Goal: Task Accomplishment & Management: Complete application form

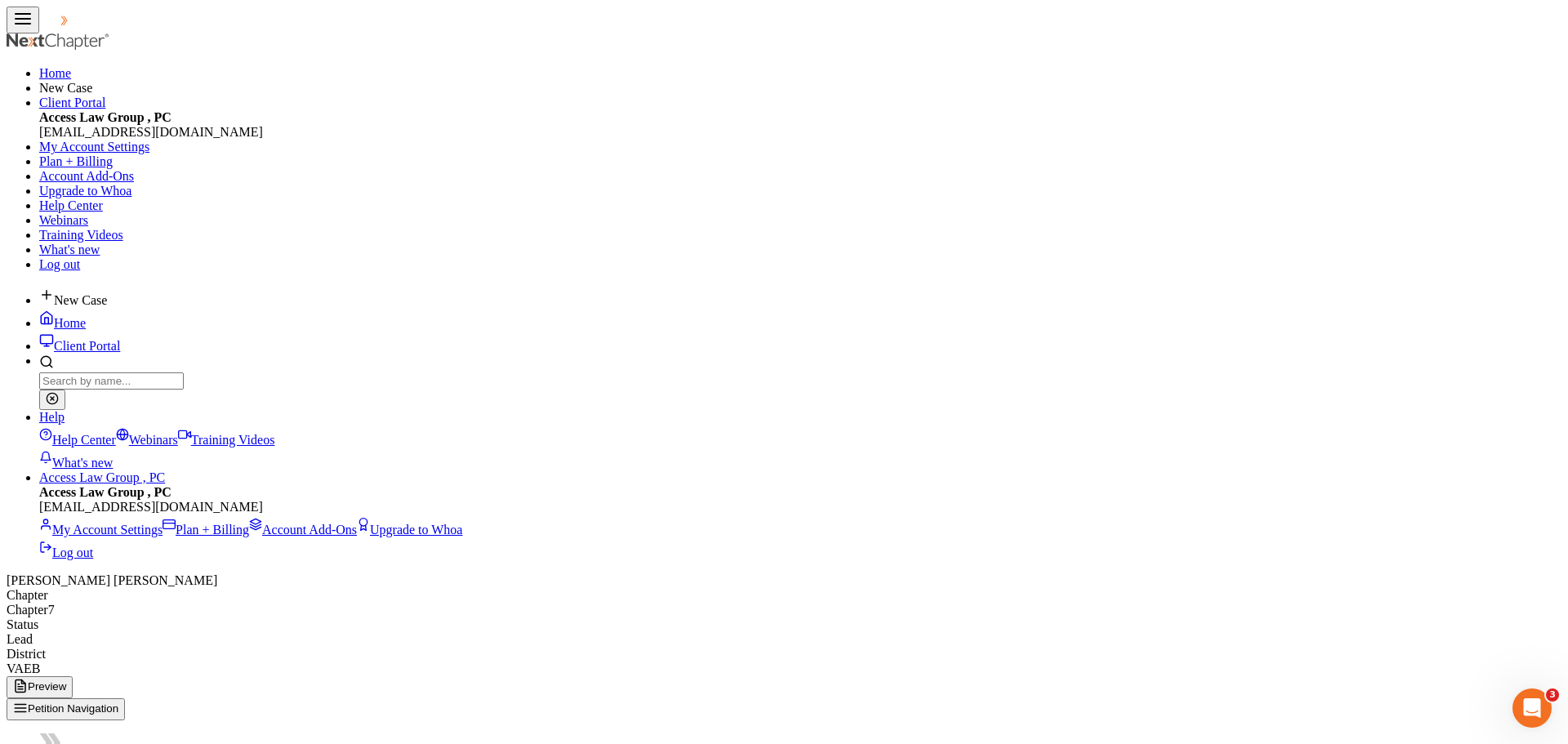
type input "1,417.42"
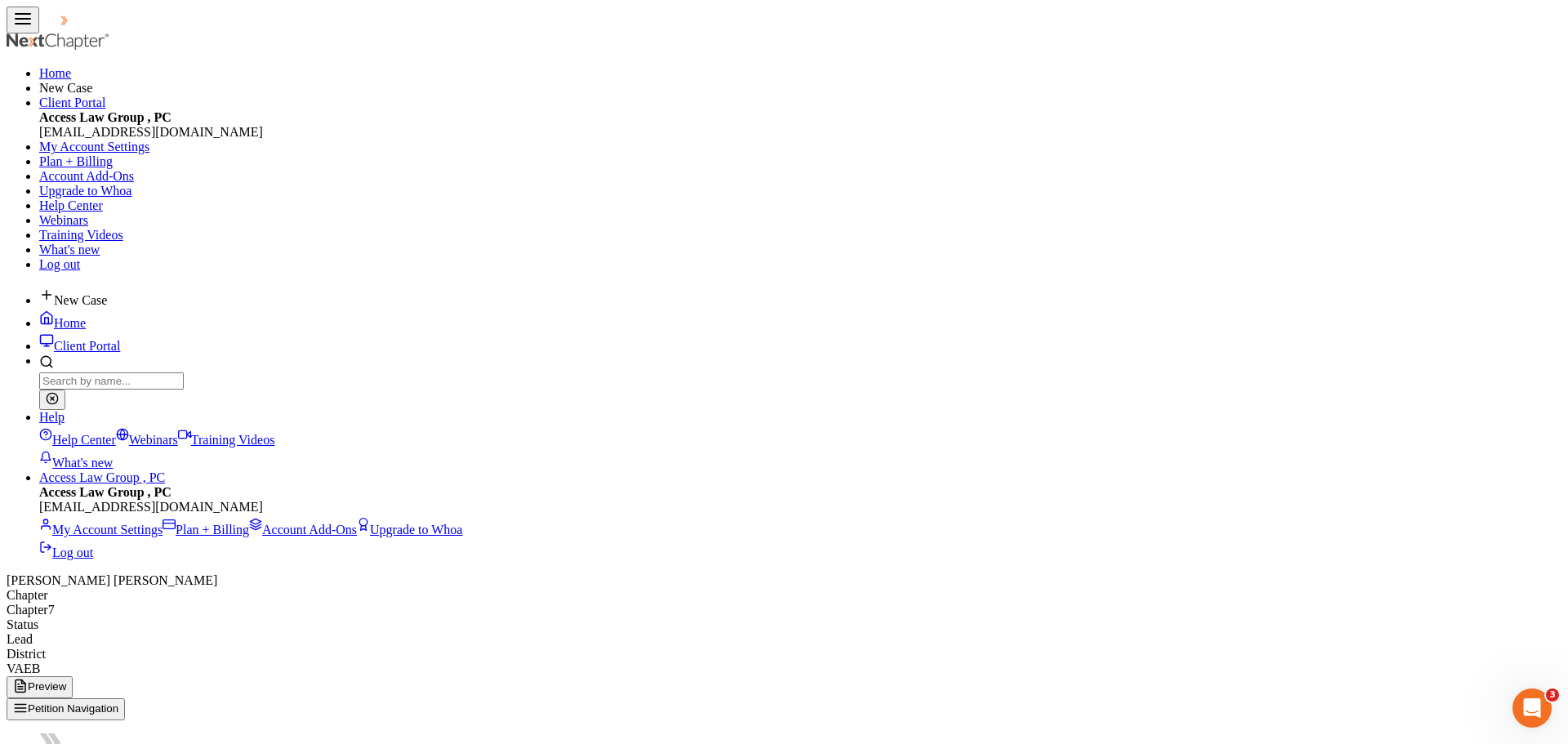
type input "1,417.42"
type input "4,252.27"
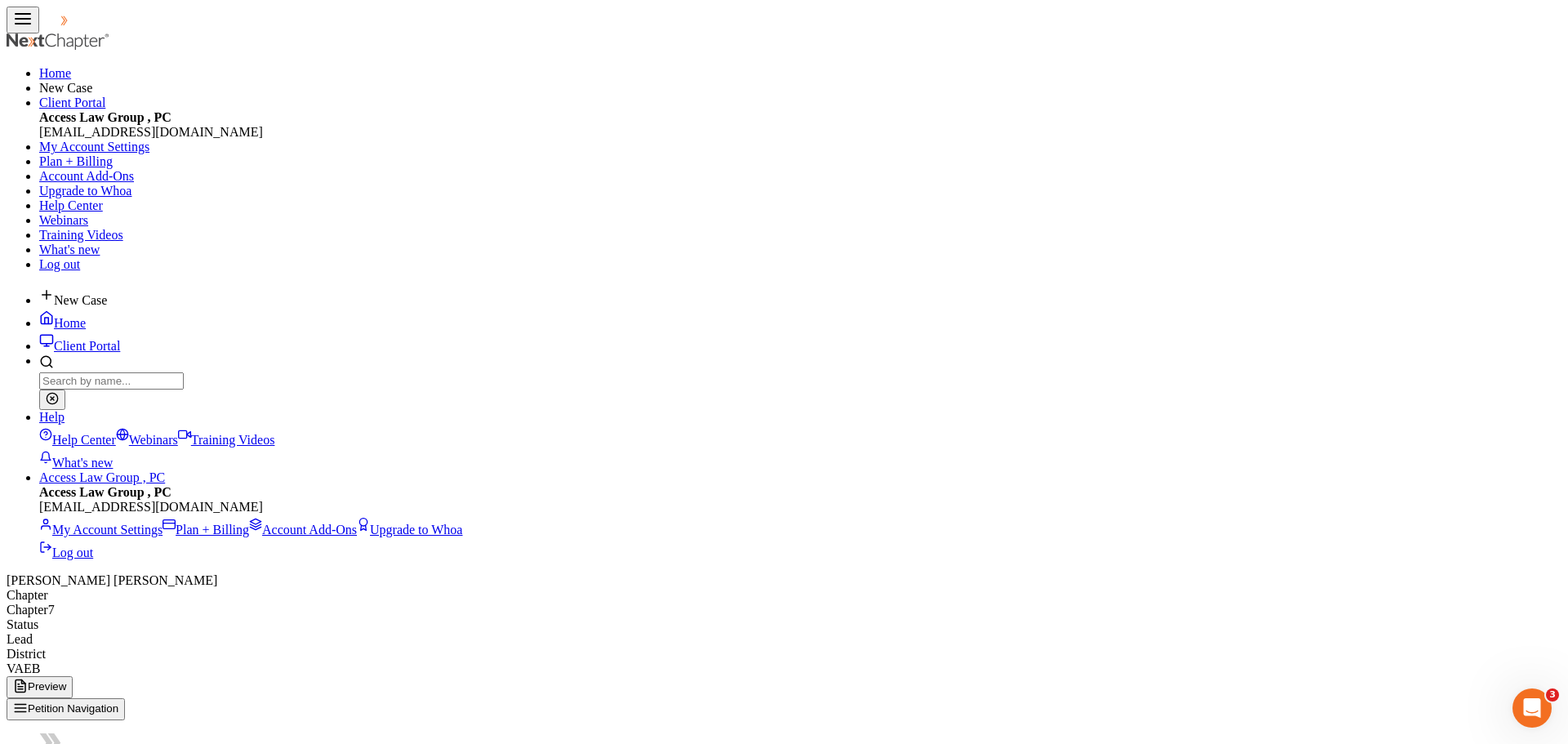
type input "4,252.27"
drag, startPoint x: 1019, startPoint y: 601, endPoint x: 1028, endPoint y: 615, distance: 16.6
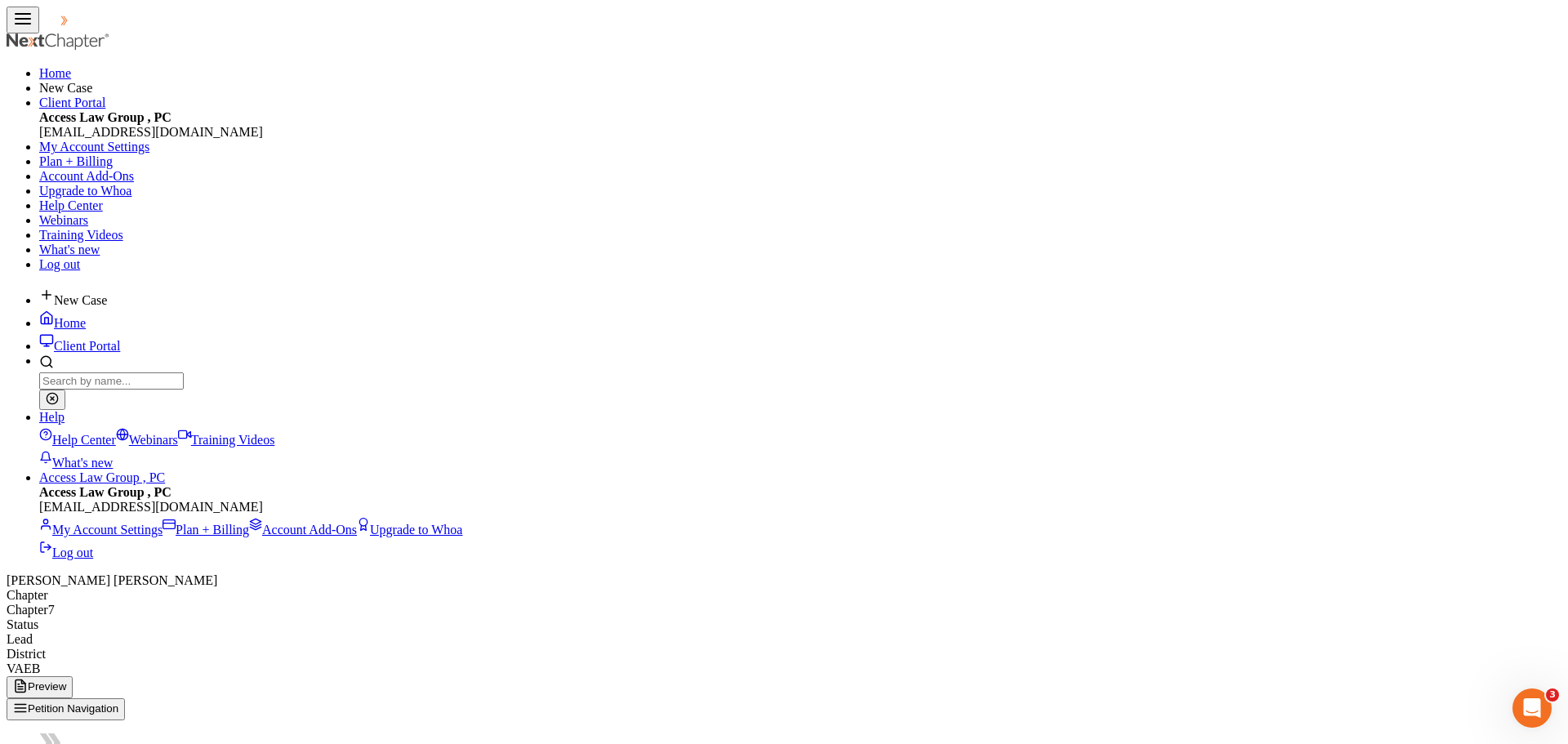
type input "500.00"
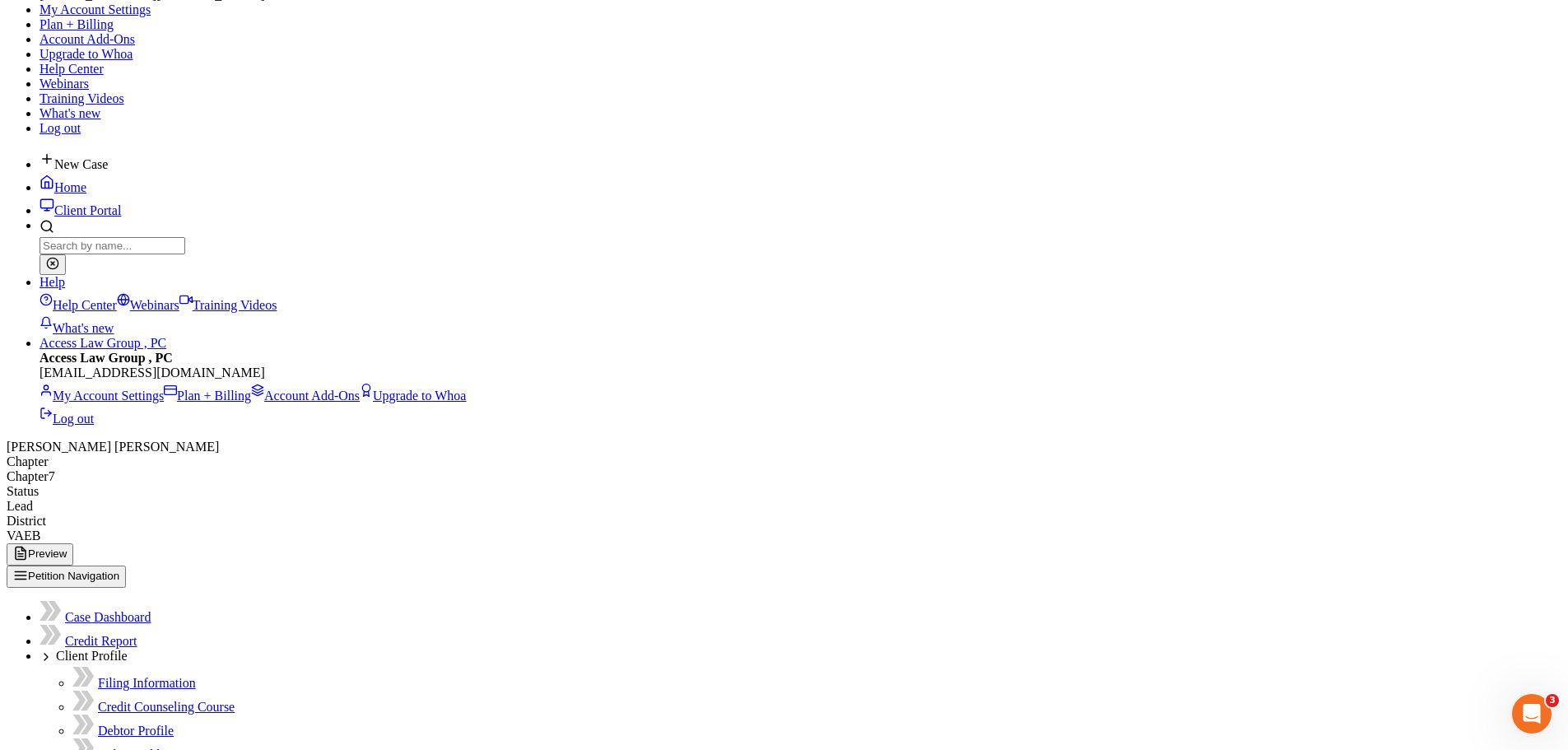
scroll to position [164, 0]
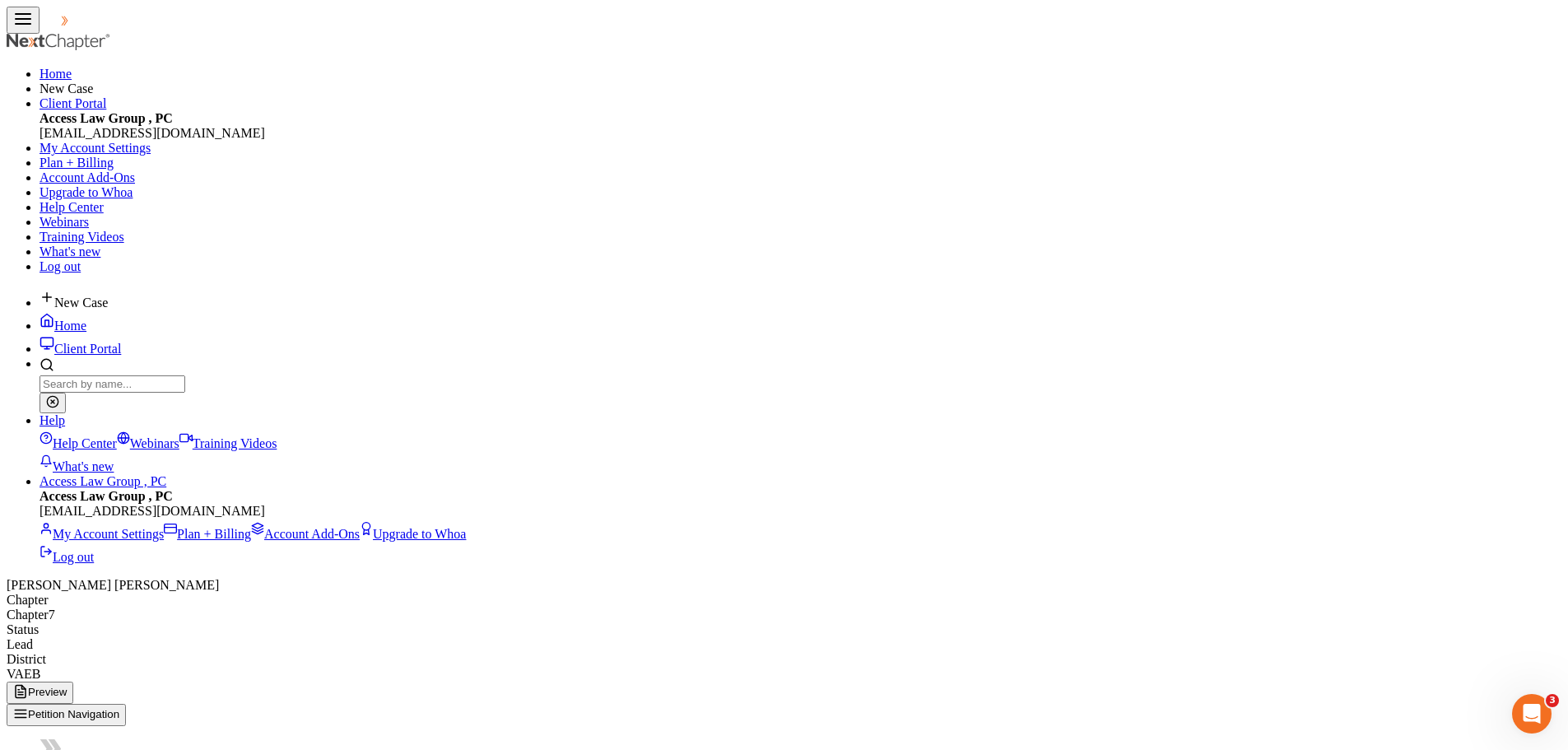
select select "401k"
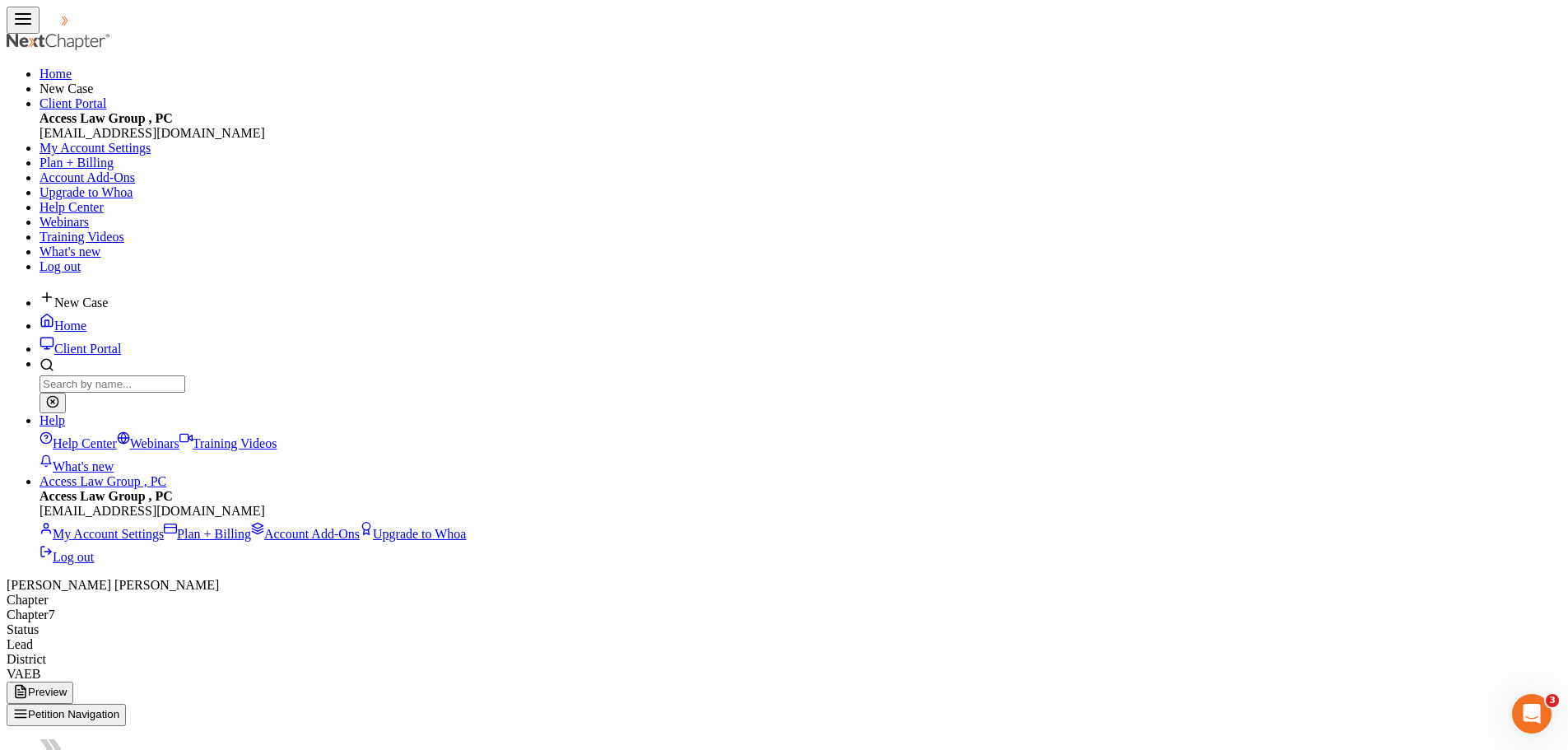
type input "401 K"
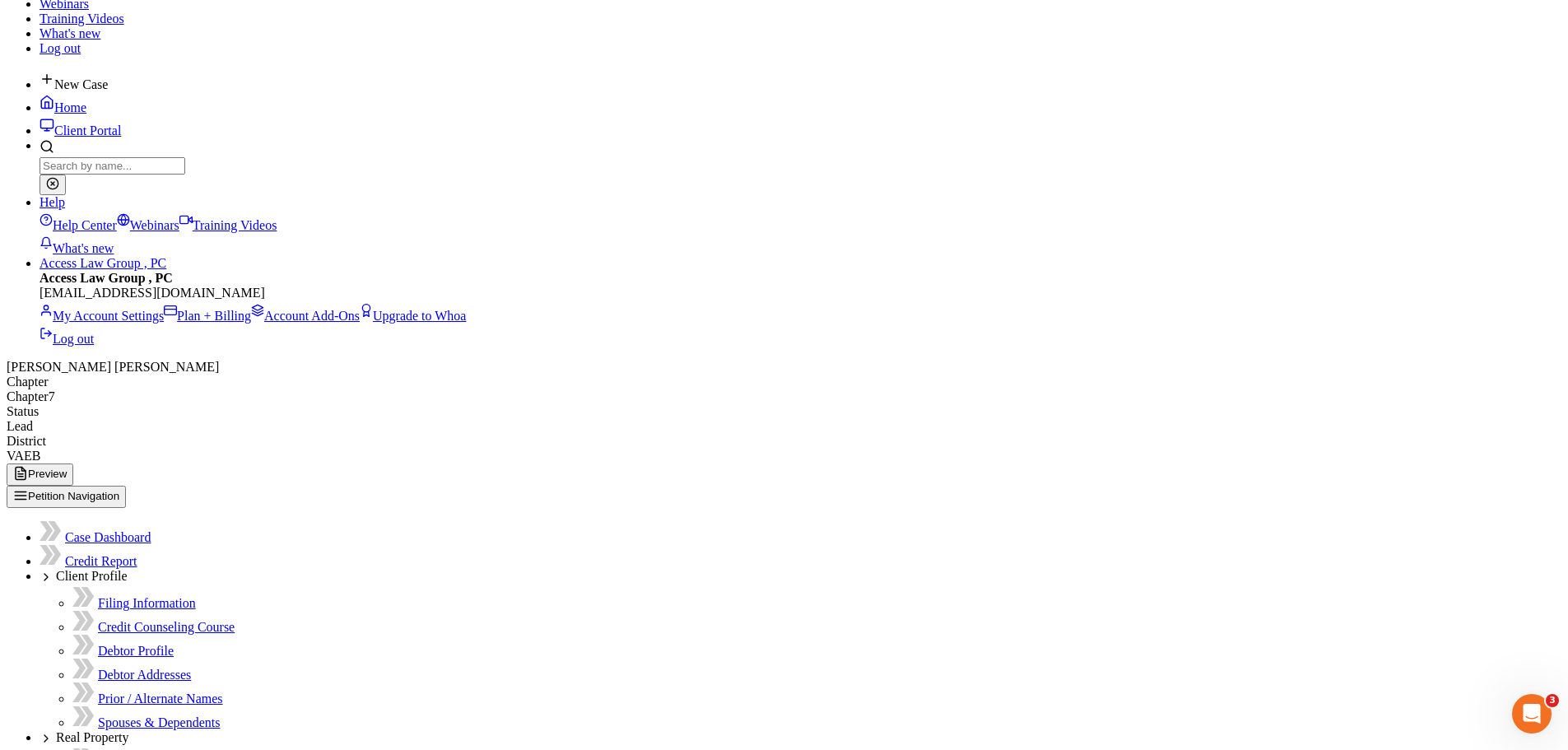
scroll to position [330, 0]
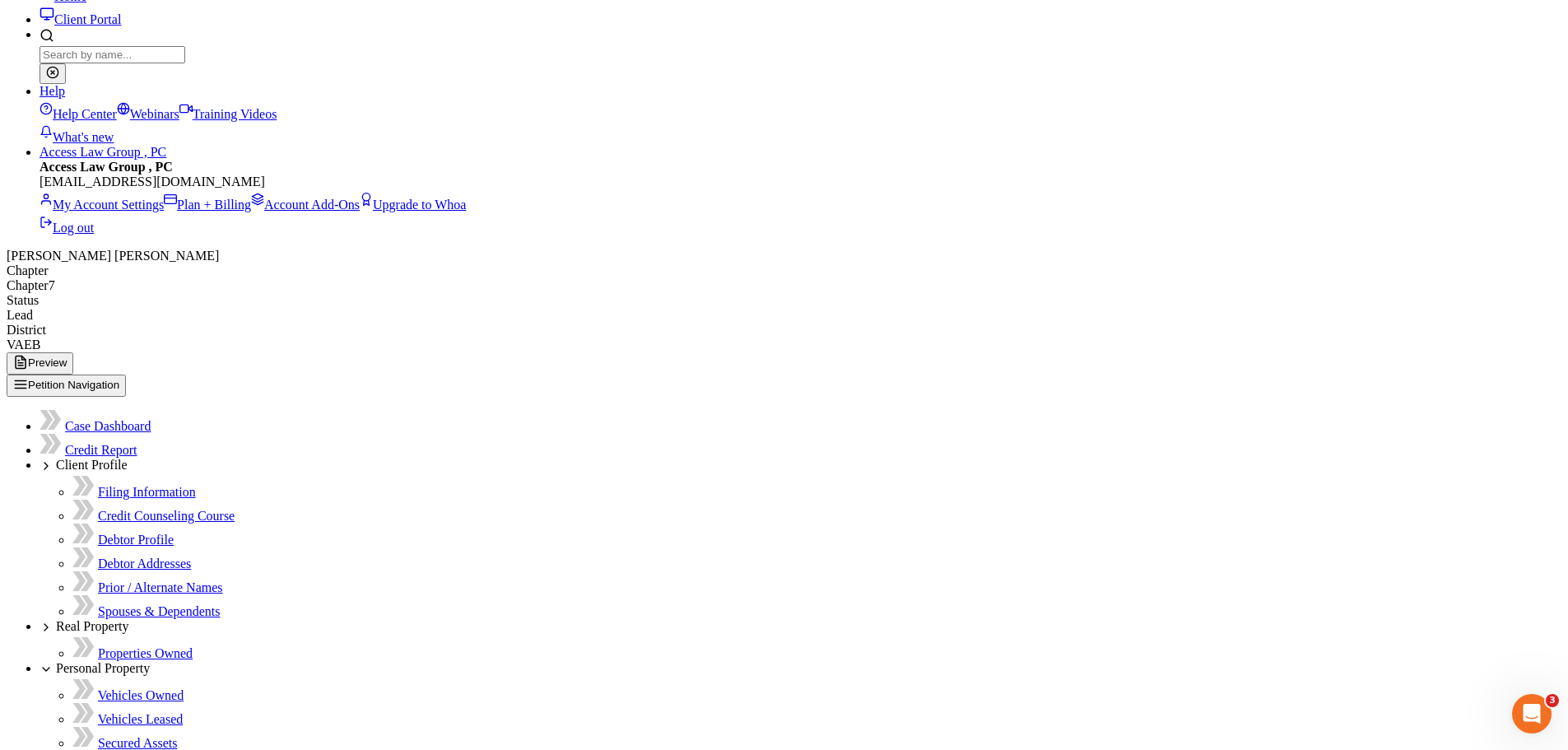
type input "0.00"
radio input "true"
type input "0.00"
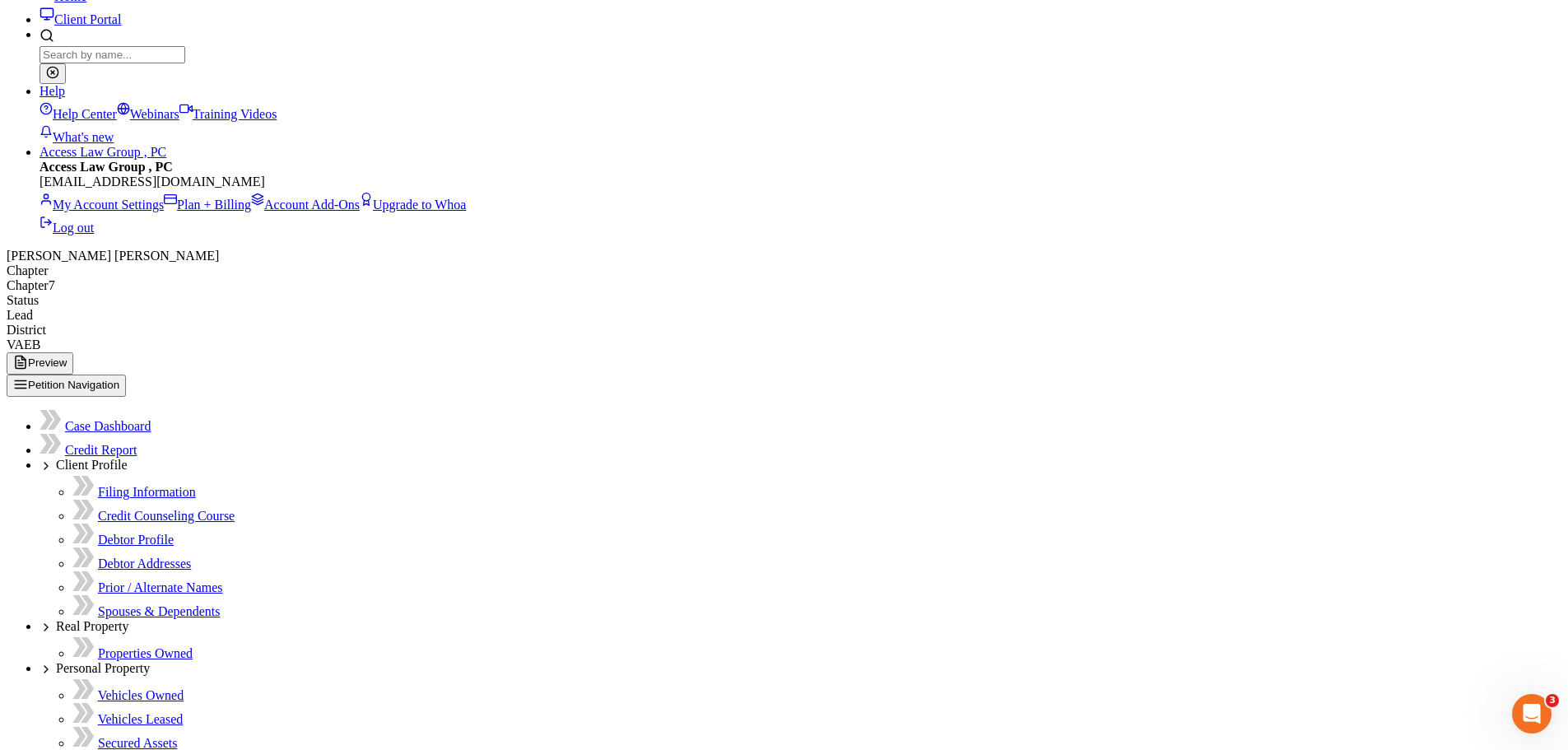
type input "0.00"
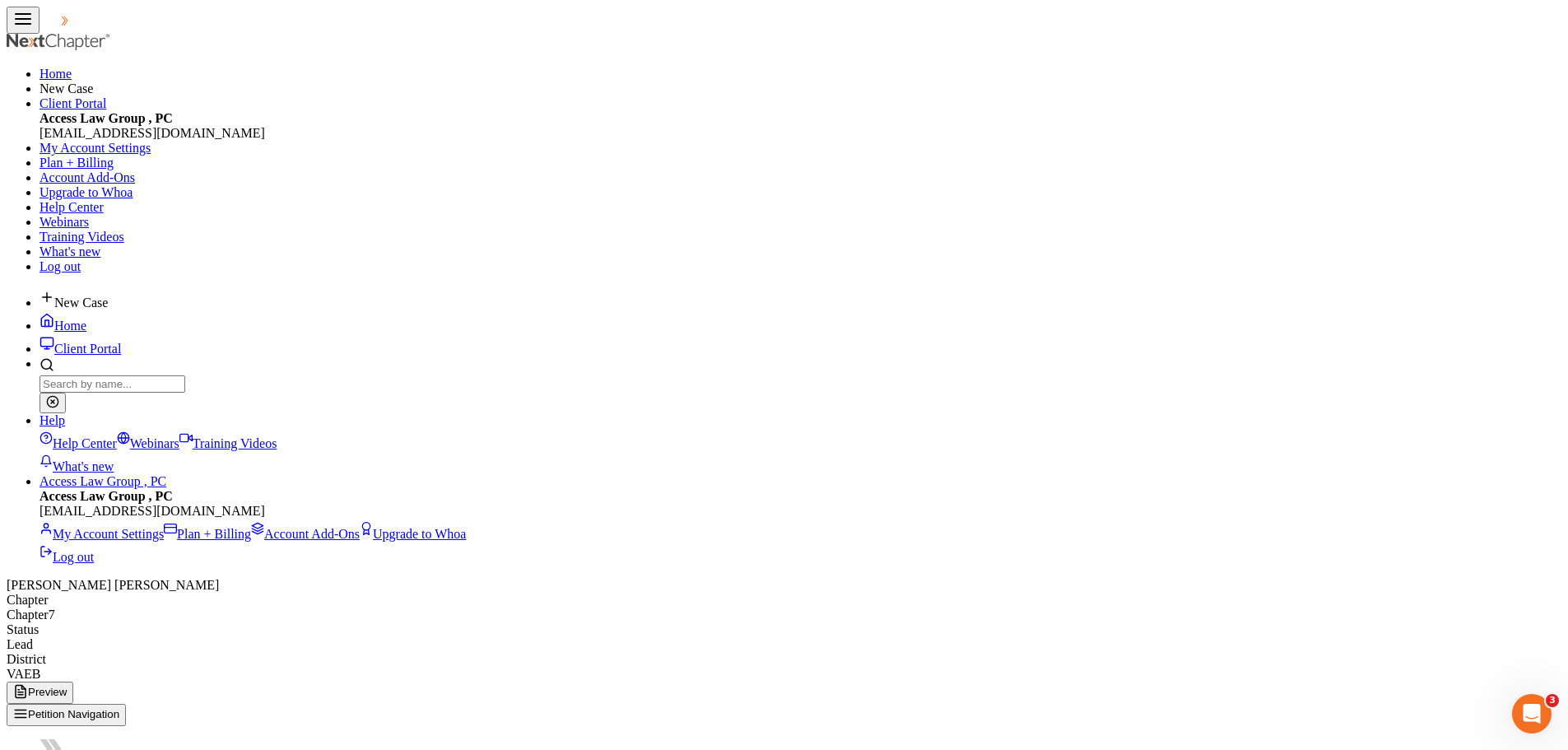
type input "75.00"
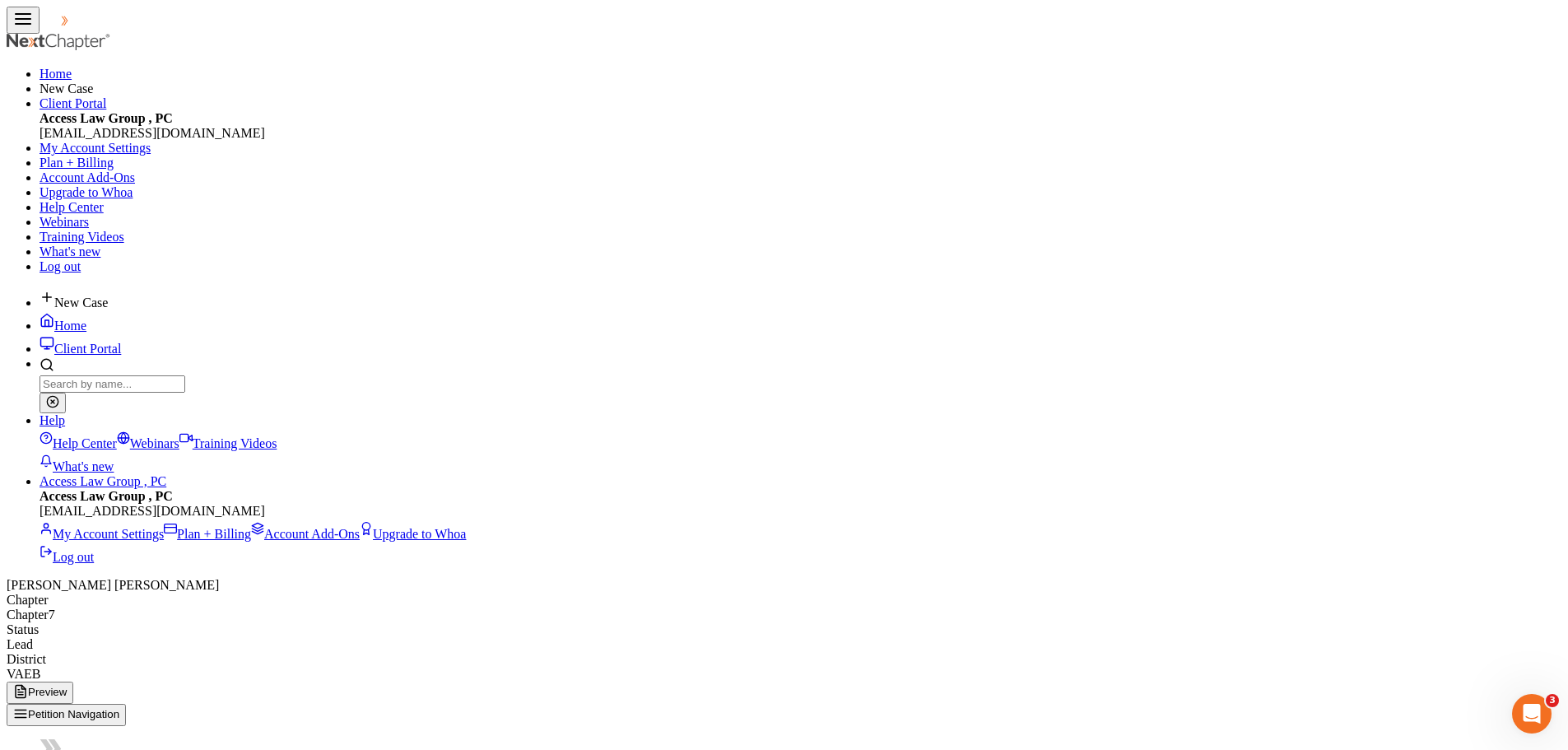
type input "75.00"
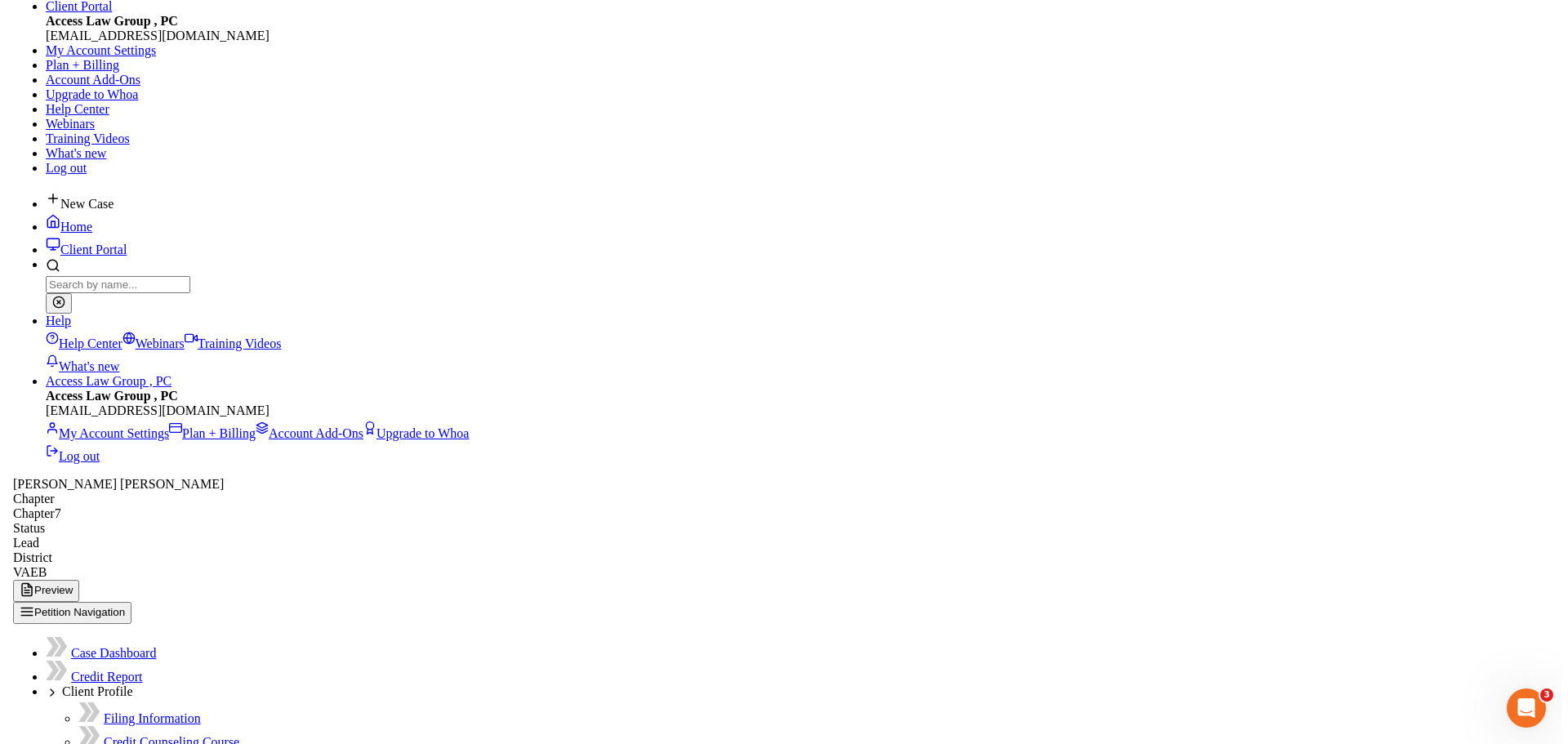
scroll to position [245, 0]
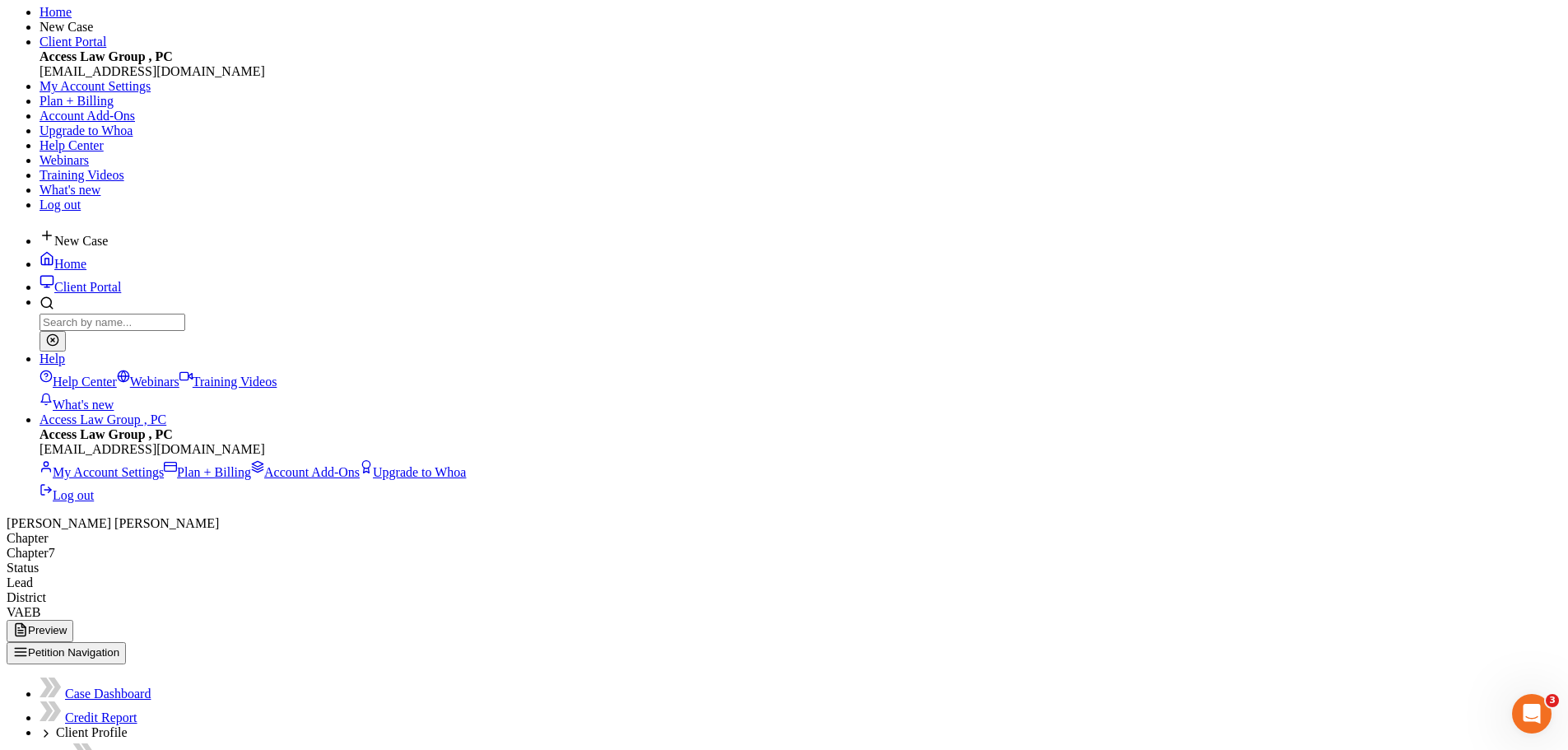
scroll to position [125, 0]
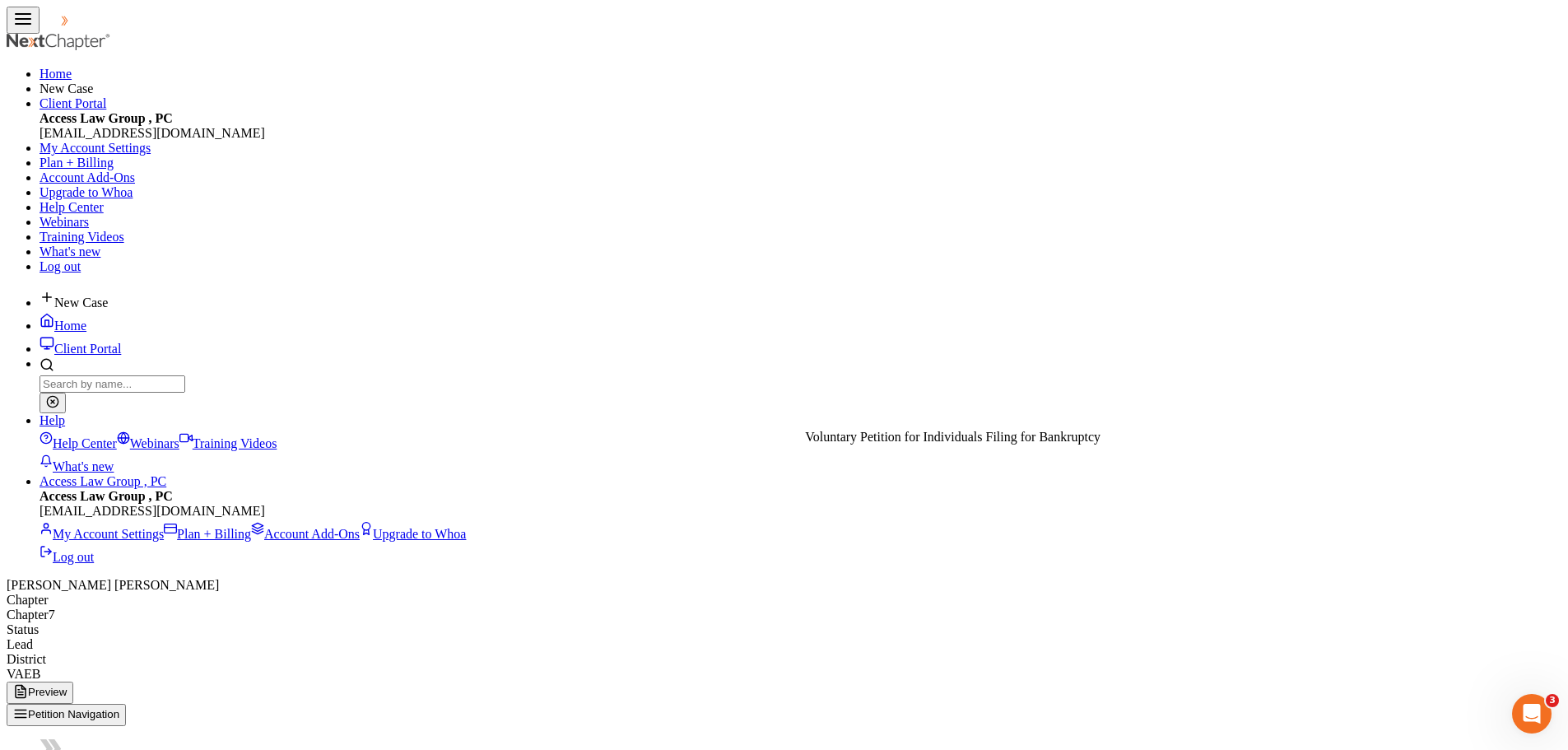
drag, startPoint x: 687, startPoint y: 389, endPoint x: 1053, endPoint y: 444, distance: 370.1
drag, startPoint x: 671, startPoint y: 389, endPoint x: 1024, endPoint y: 504, distance: 371.3
drag, startPoint x: 645, startPoint y: 392, endPoint x: 1006, endPoint y: 547, distance: 392.9
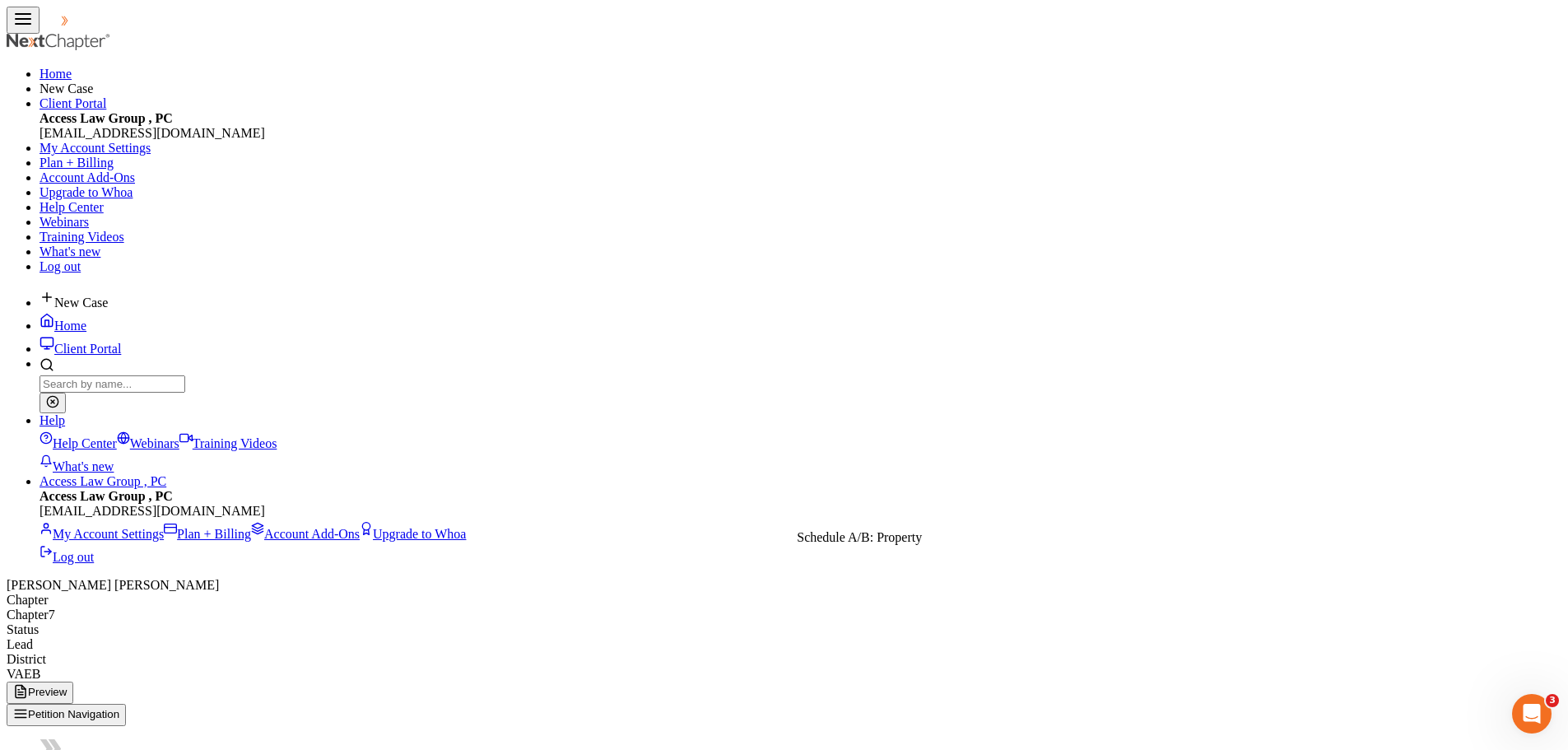
drag, startPoint x: 682, startPoint y: 388, endPoint x: 1061, endPoint y: 579, distance: 424.4
drag, startPoint x: 661, startPoint y: 395, endPoint x: 1013, endPoint y: 626, distance: 421.0
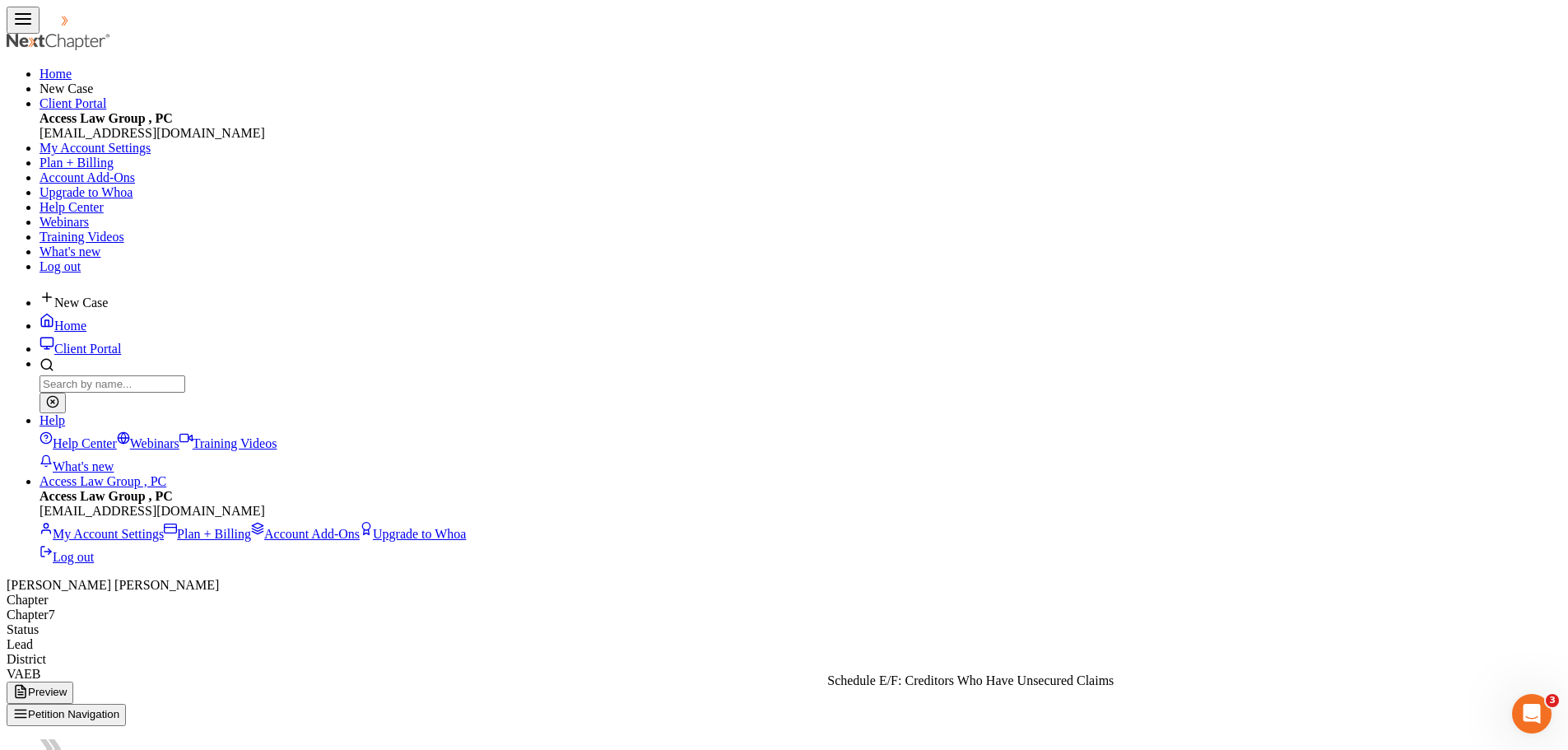
drag, startPoint x: 676, startPoint y: 391, endPoint x: 1001, endPoint y: 615, distance: 394.7
drag, startPoint x: 671, startPoint y: 391, endPoint x: 1020, endPoint y: 731, distance: 487.2
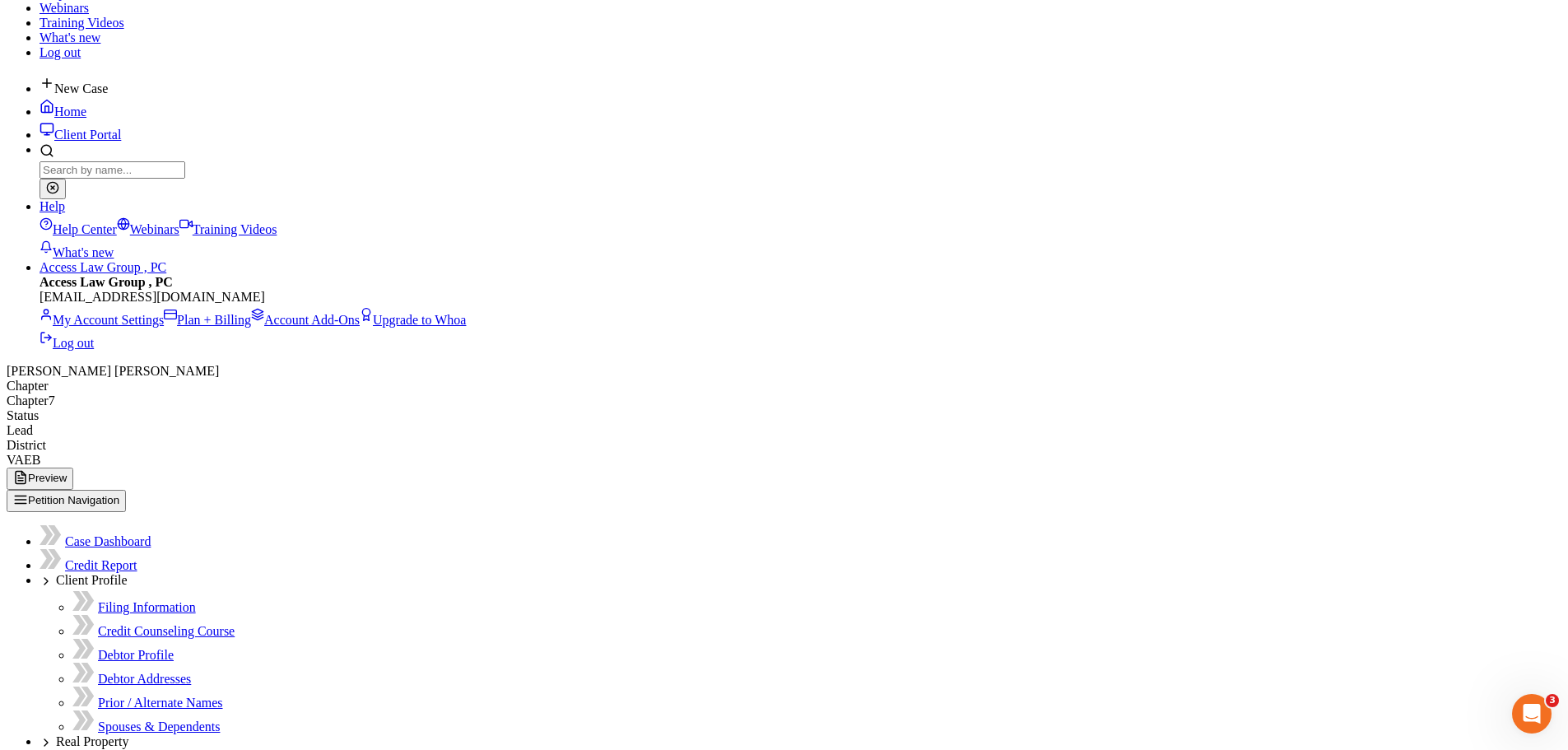
scroll to position [267, 0]
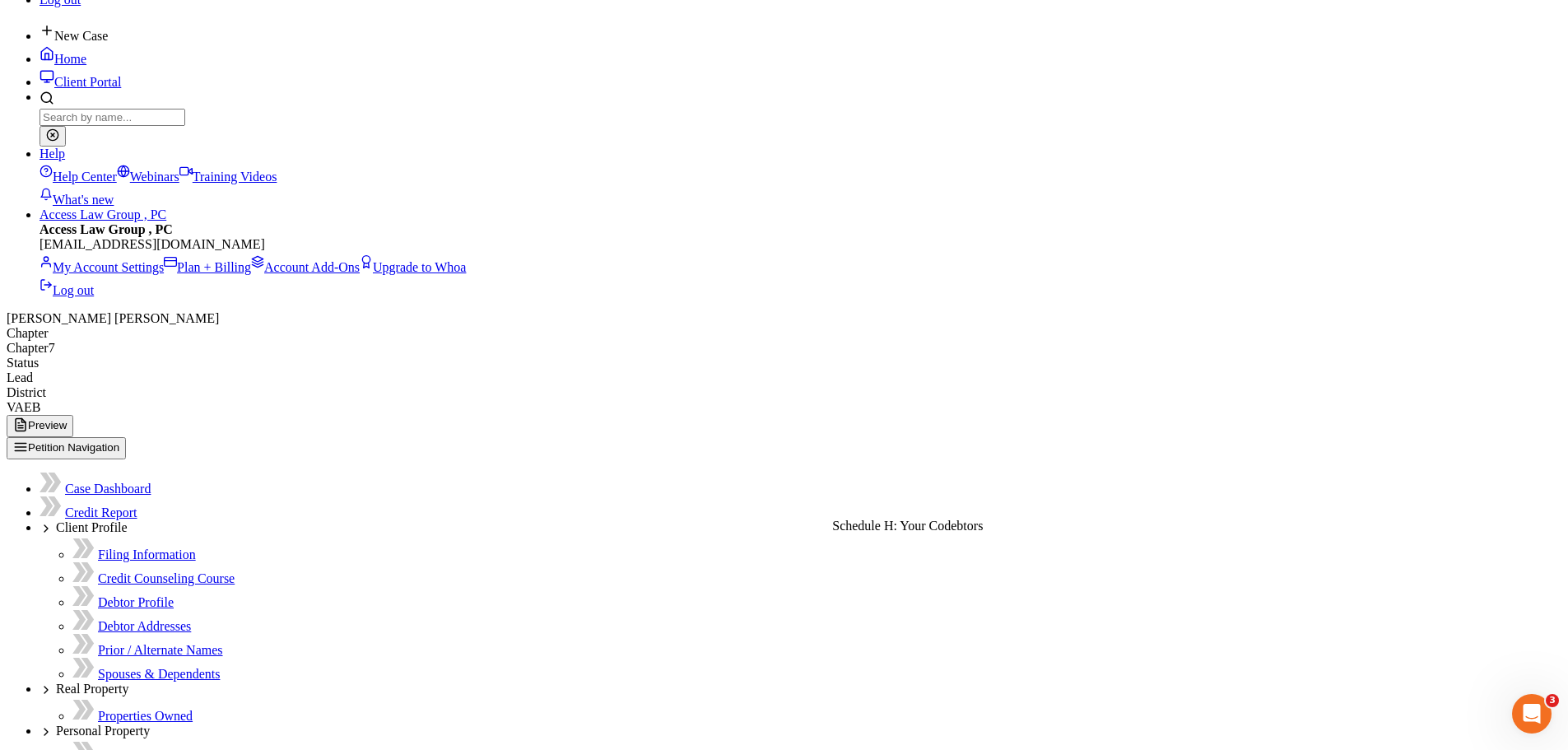
drag, startPoint x: 597, startPoint y: 119, endPoint x: 860, endPoint y: 370, distance: 363.6
drag, startPoint x: 597, startPoint y: 124, endPoint x: 956, endPoint y: 569, distance: 571.8
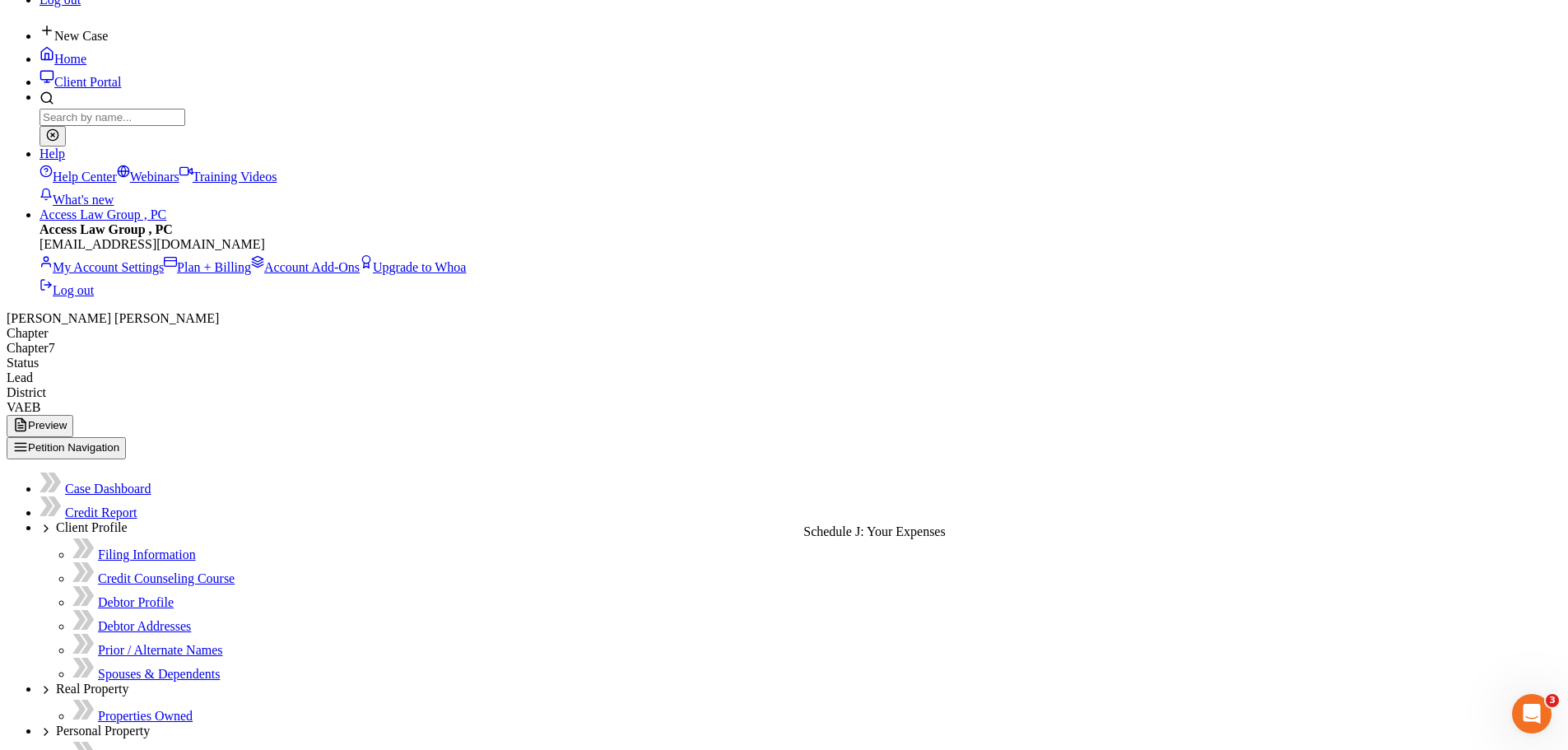
drag, startPoint x: 634, startPoint y: 126, endPoint x: 999, endPoint y: 542, distance: 553.4
drag, startPoint x: 633, startPoint y: 130, endPoint x: 1008, endPoint y: 586, distance: 590.4
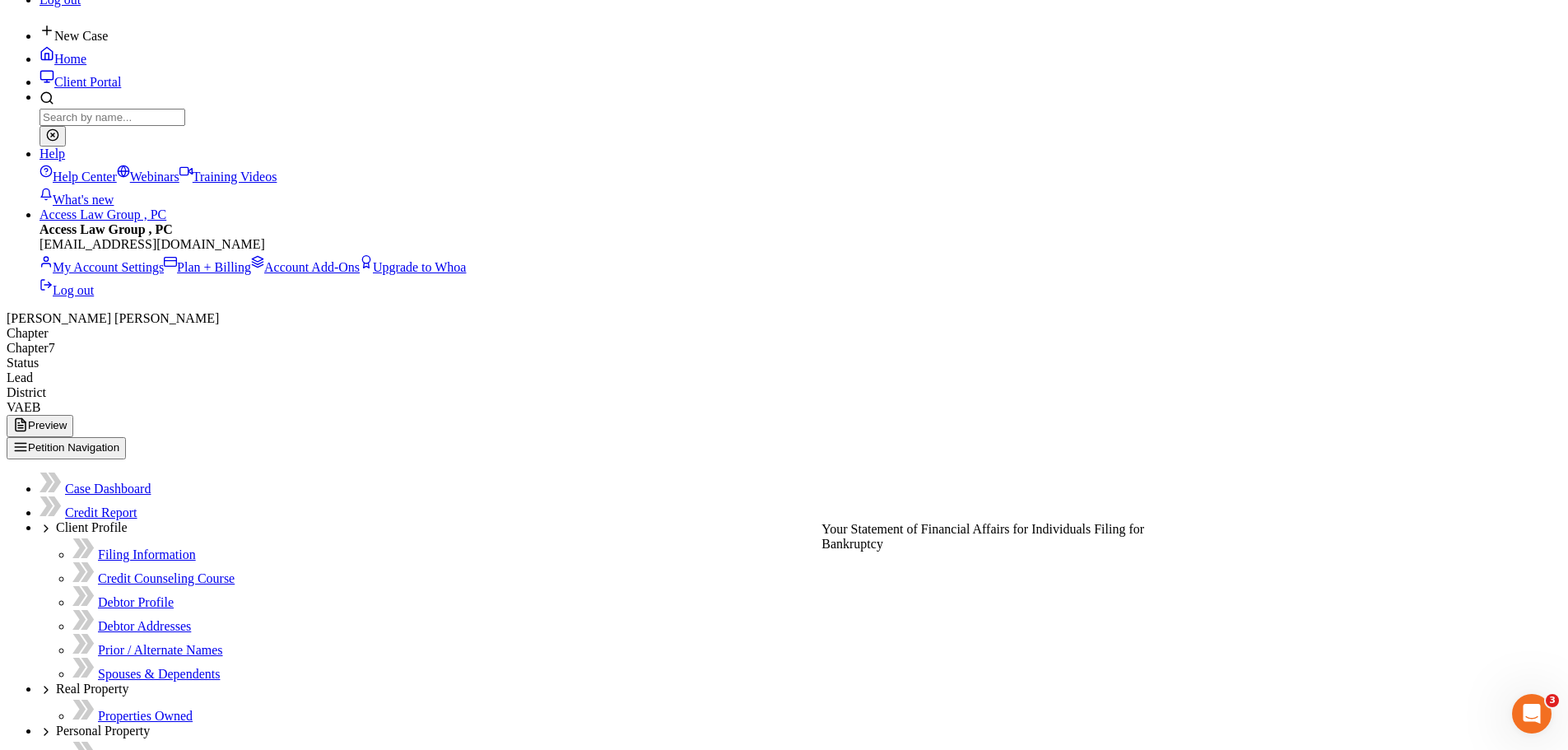
drag, startPoint x: 646, startPoint y: 127, endPoint x: 1029, endPoint y: 541, distance: 564.0
drag, startPoint x: 675, startPoint y: 127, endPoint x: 1021, endPoint y: 595, distance: 582.0
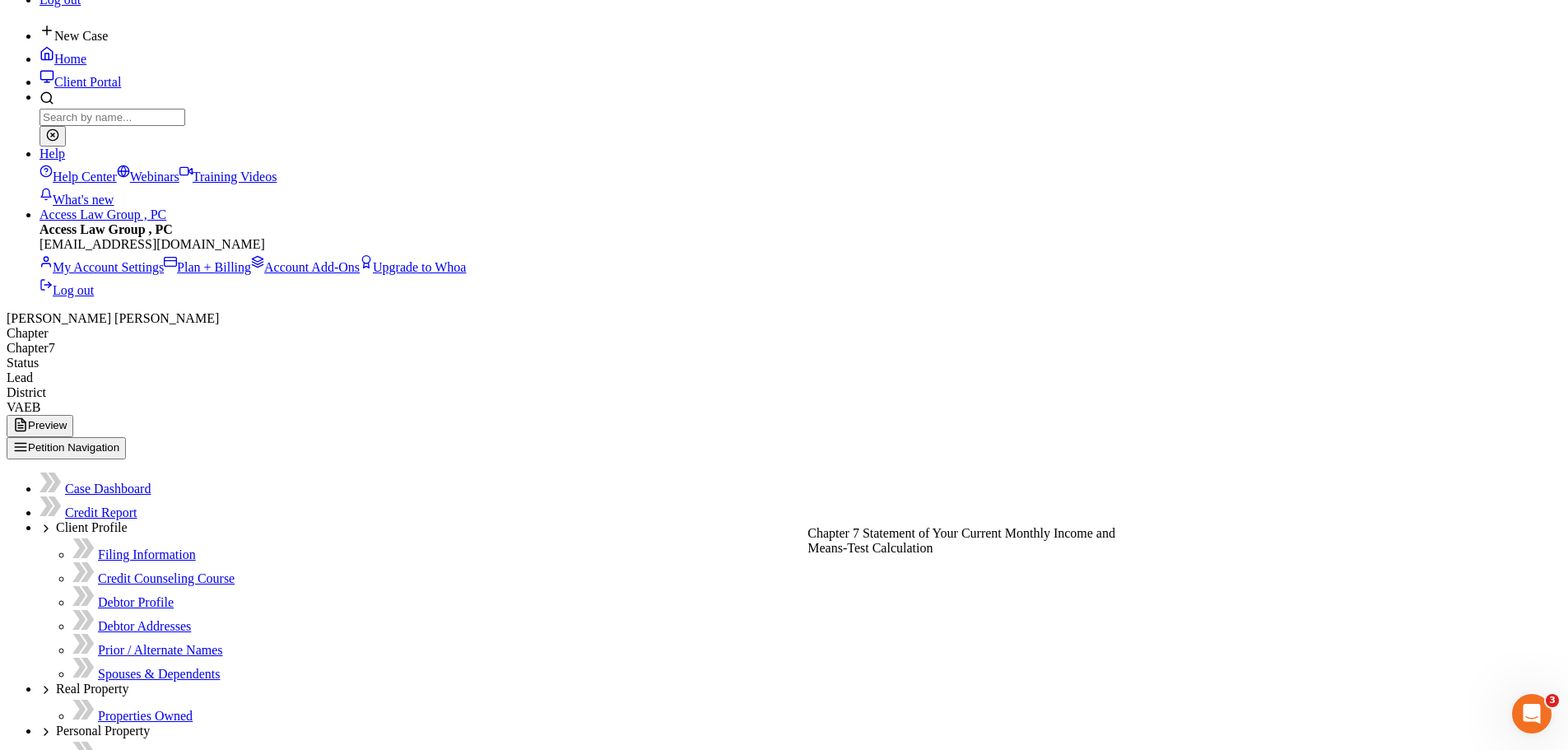
drag, startPoint x: 655, startPoint y: 131, endPoint x: 1023, endPoint y: 549, distance: 556.9
drag, startPoint x: 663, startPoint y: 130, endPoint x: 1034, endPoint y: 599, distance: 598.0
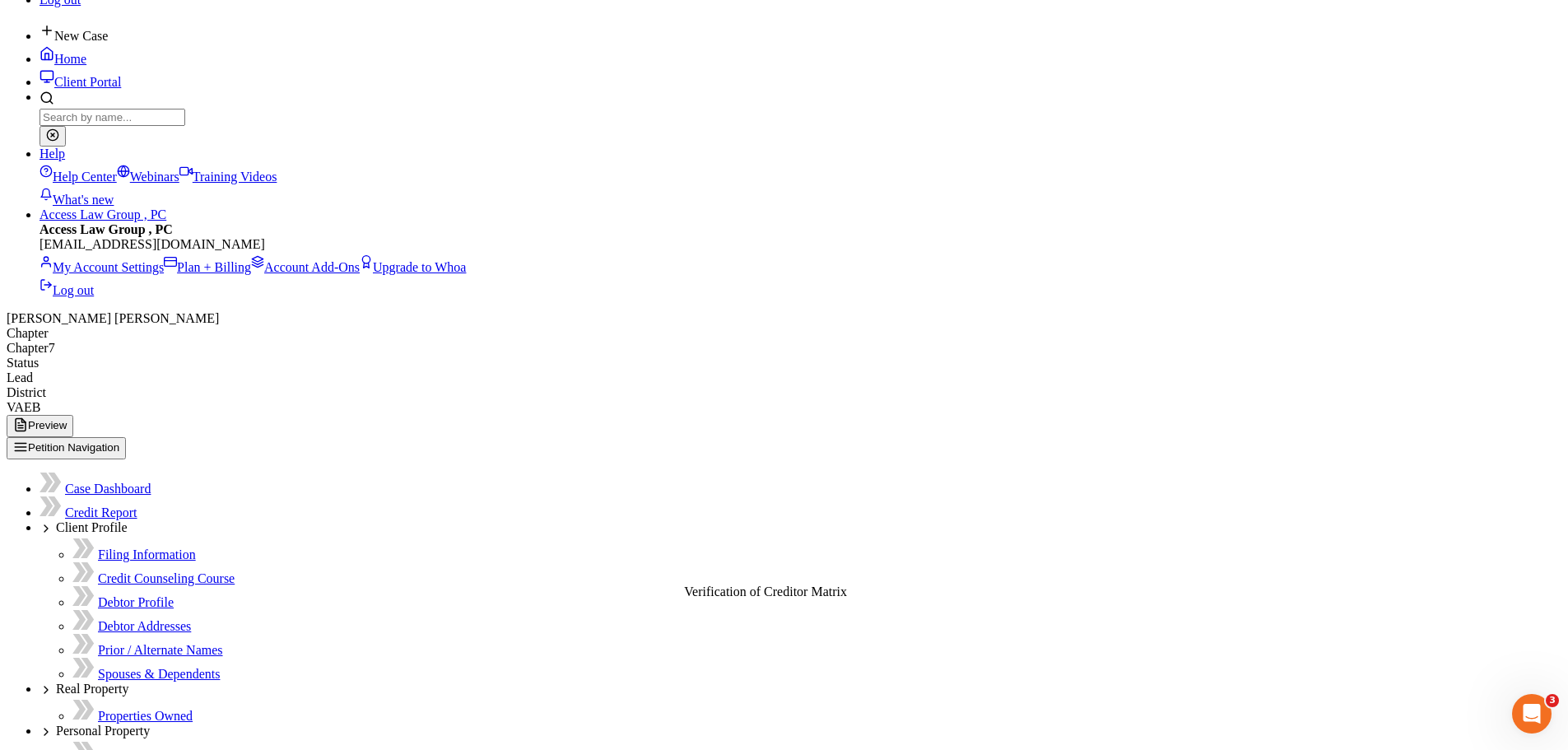
drag, startPoint x: 665, startPoint y: 128, endPoint x: 1040, endPoint y: 565, distance: 575.8
drag, startPoint x: 657, startPoint y: 125, endPoint x: 1006, endPoint y: 584, distance: 576.6
drag, startPoint x: 674, startPoint y: 127, endPoint x: 1085, endPoint y: 587, distance: 616.9
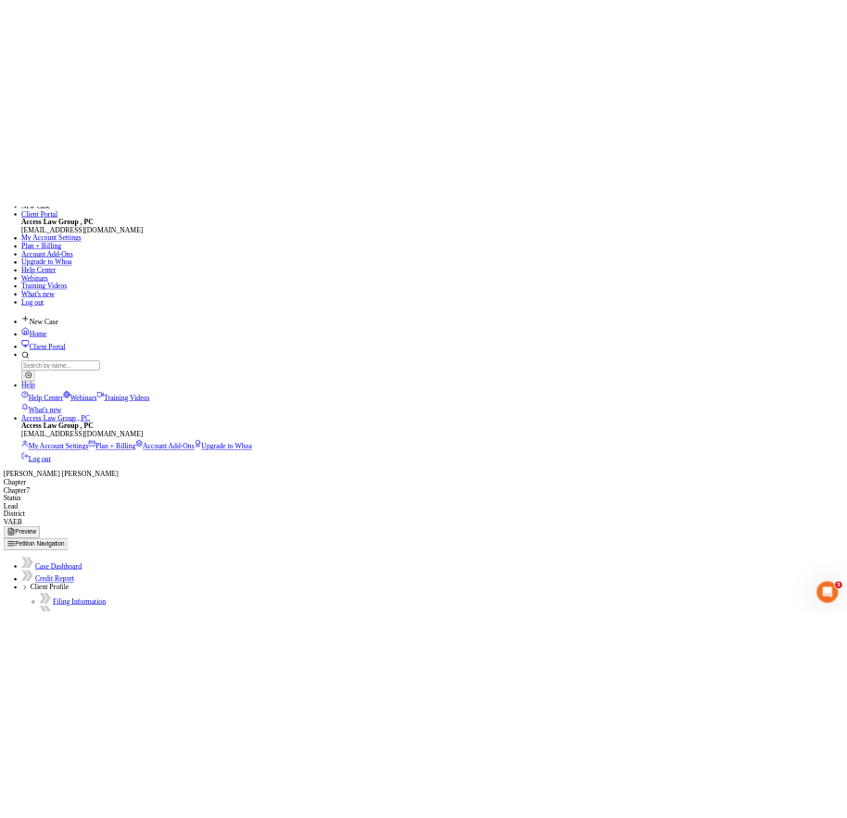
scroll to position [0, 0]
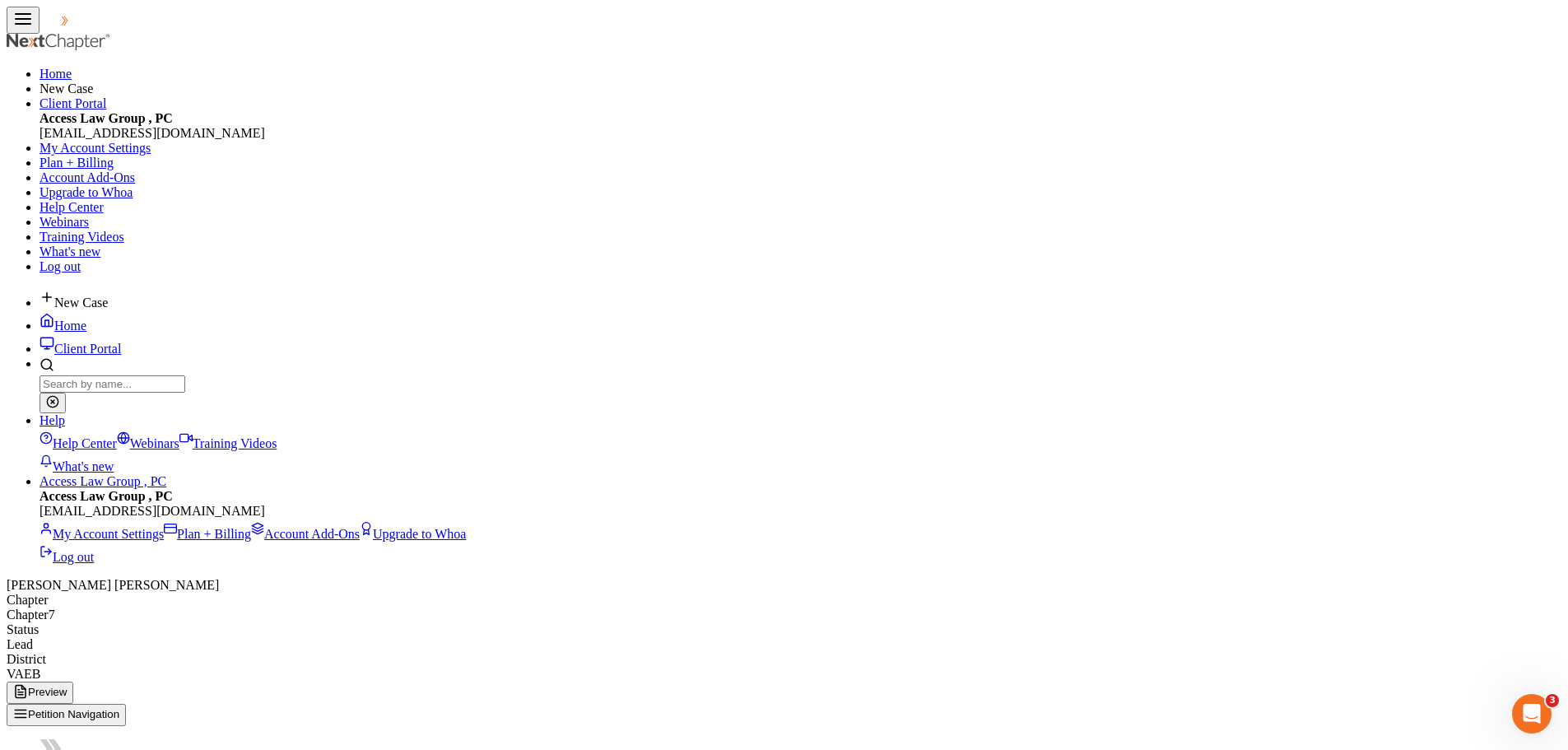
radio input "true"
radio input "false"
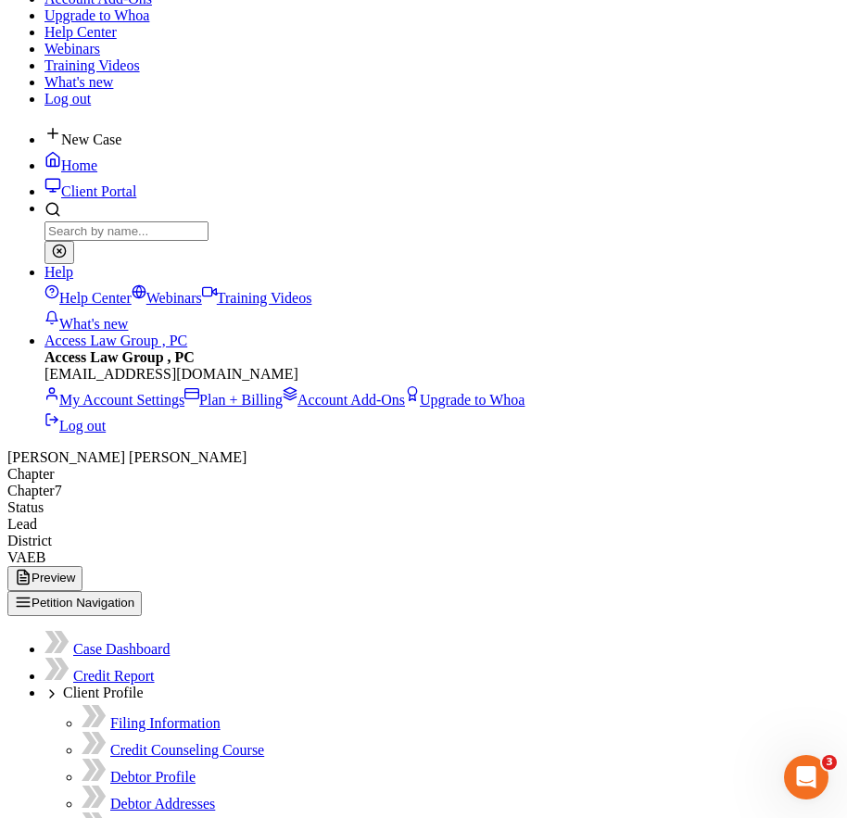
scroll to position [428, 0]
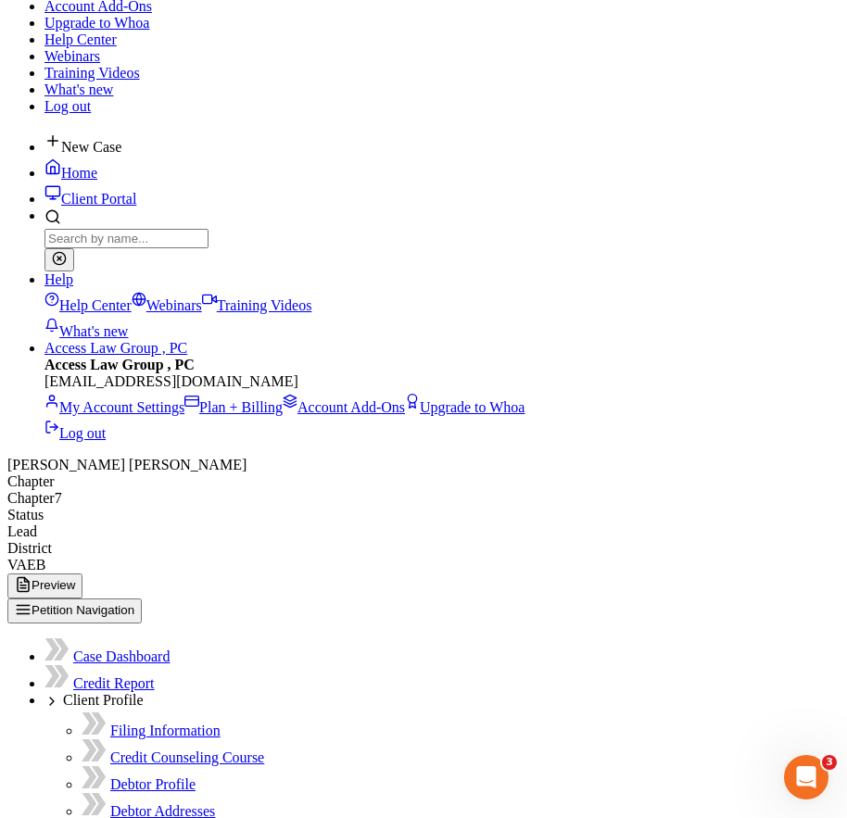
scroll to position [403, 0]
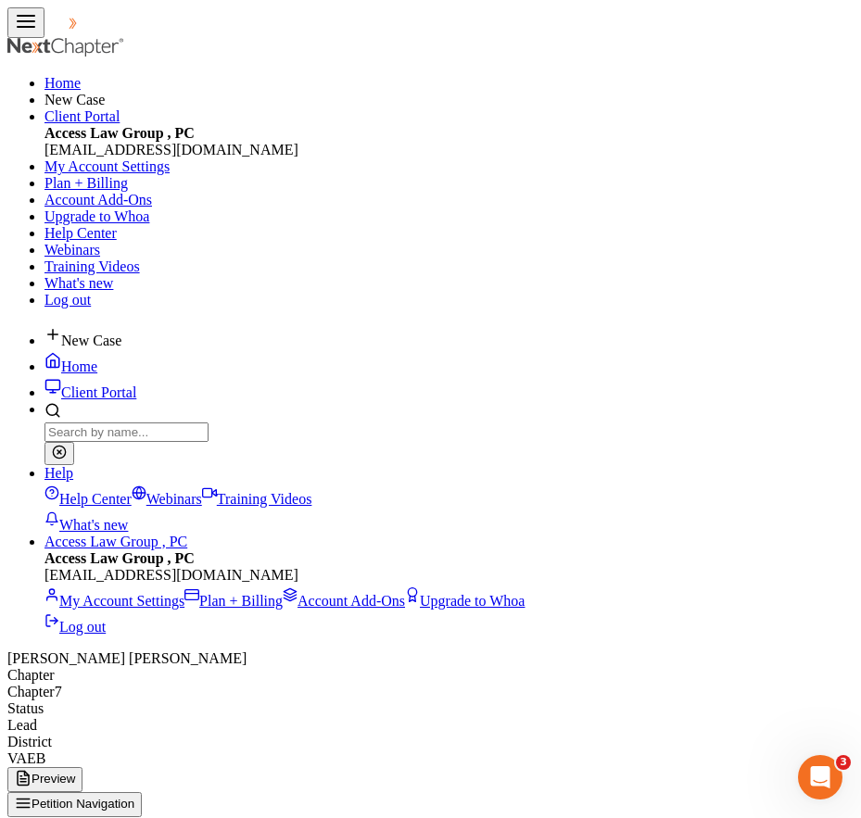
click at [32, 38] on button "button" at bounding box center [25, 22] width 37 height 31
click at [32, 44] on link at bounding box center [66, 52] width 119 height 16
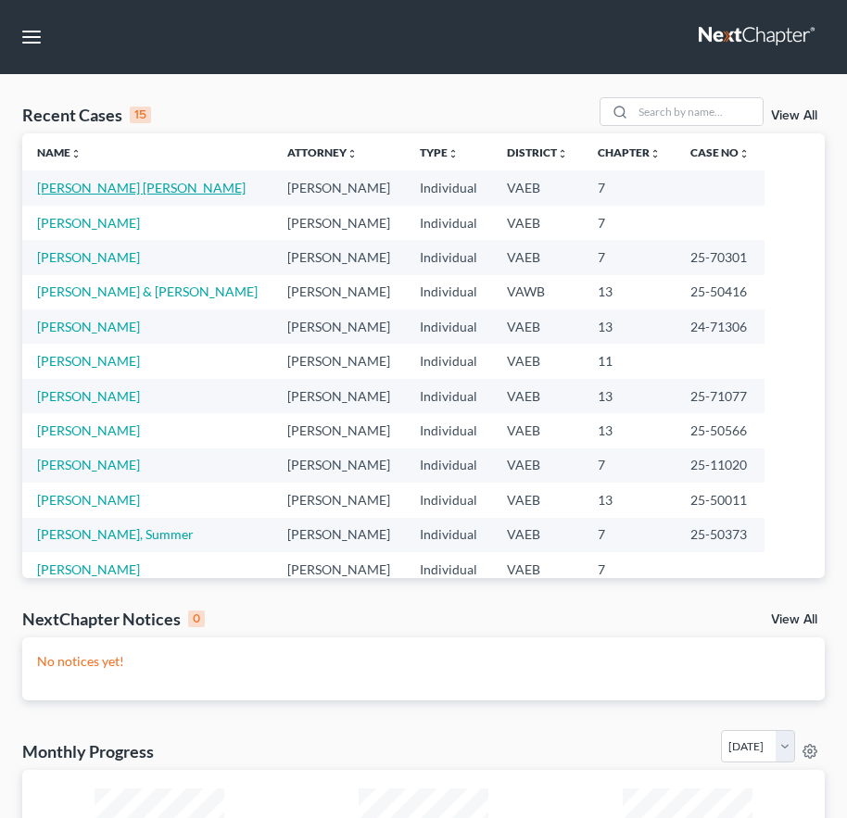
click at [93, 184] on link "[PERSON_NAME] [PERSON_NAME]" at bounding box center [141, 188] width 208 height 16
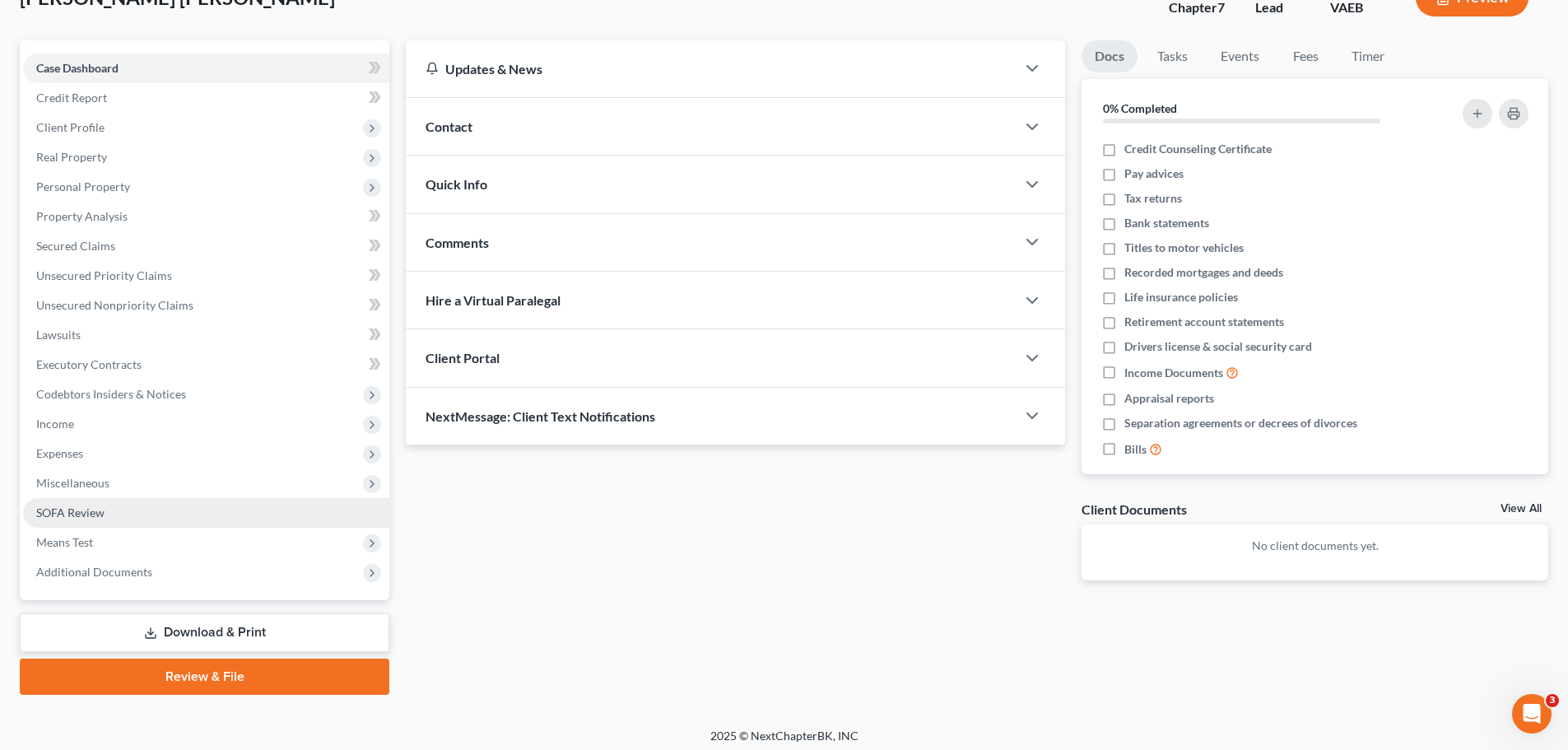
scroll to position [125, 0]
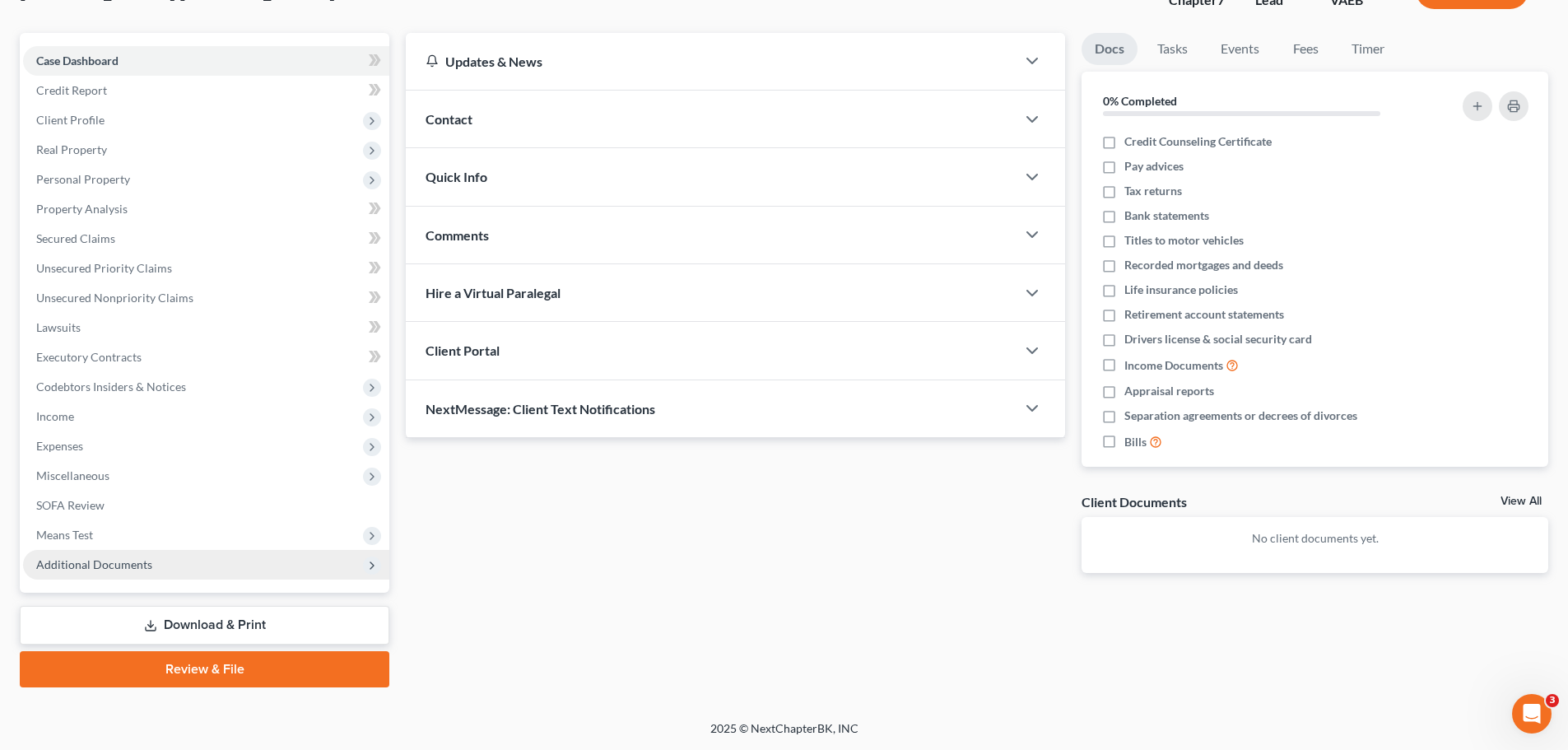
click at [135, 565] on span "Additional Documents" at bounding box center [94, 564] width 116 height 14
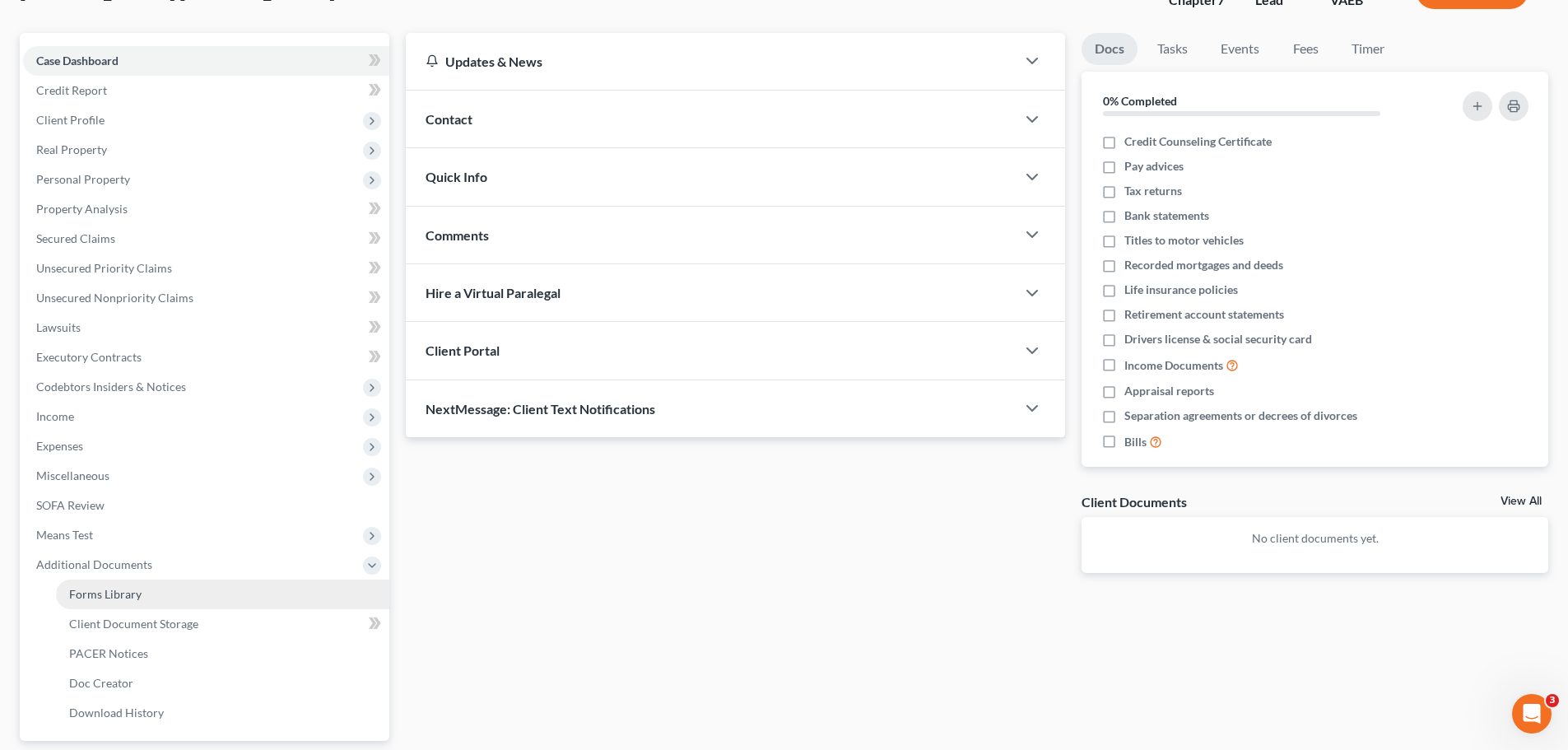
click at [123, 596] on span "Forms Library" at bounding box center [106, 594] width 73 height 14
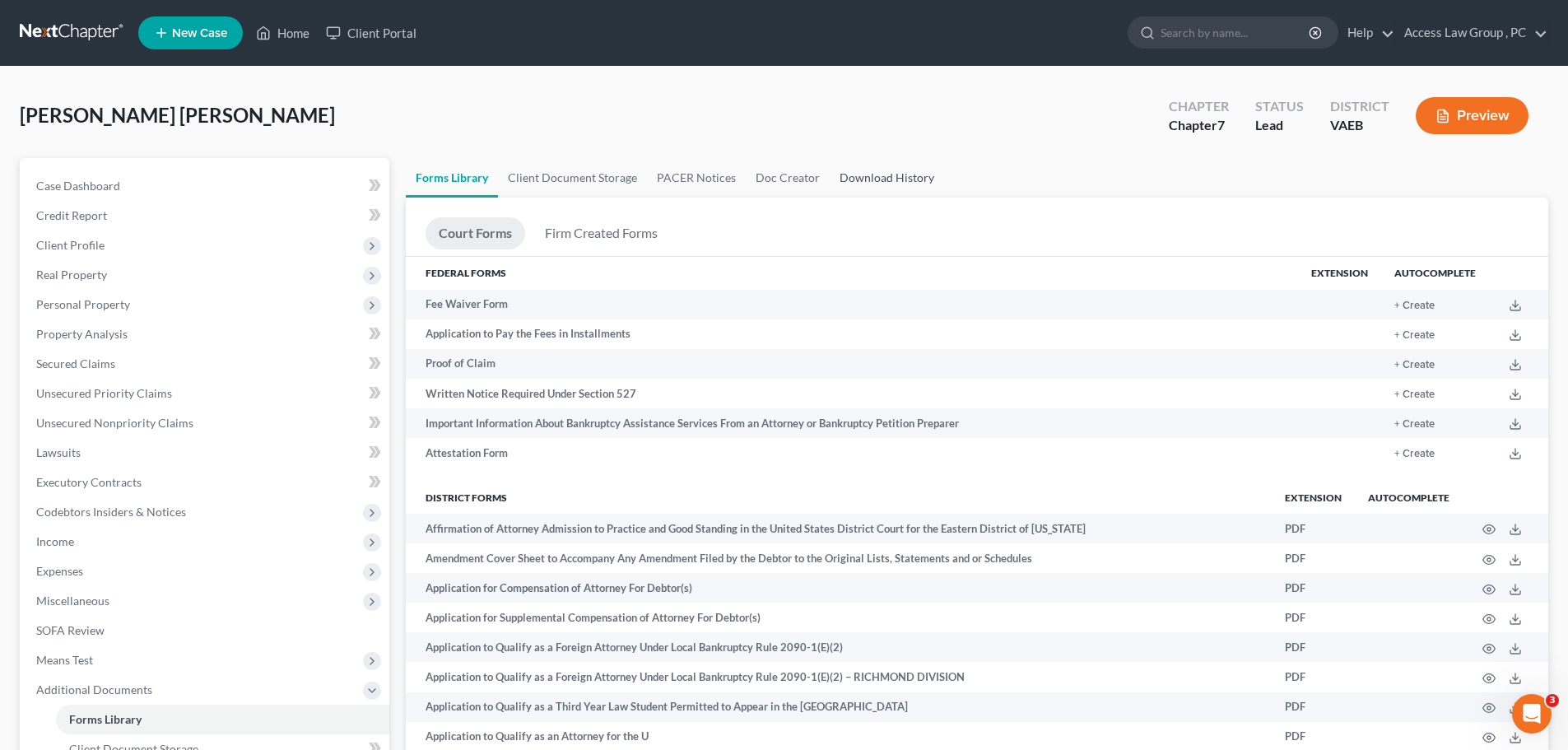
click at [752, 180] on link "Download History" at bounding box center [887, 178] width 115 height 39
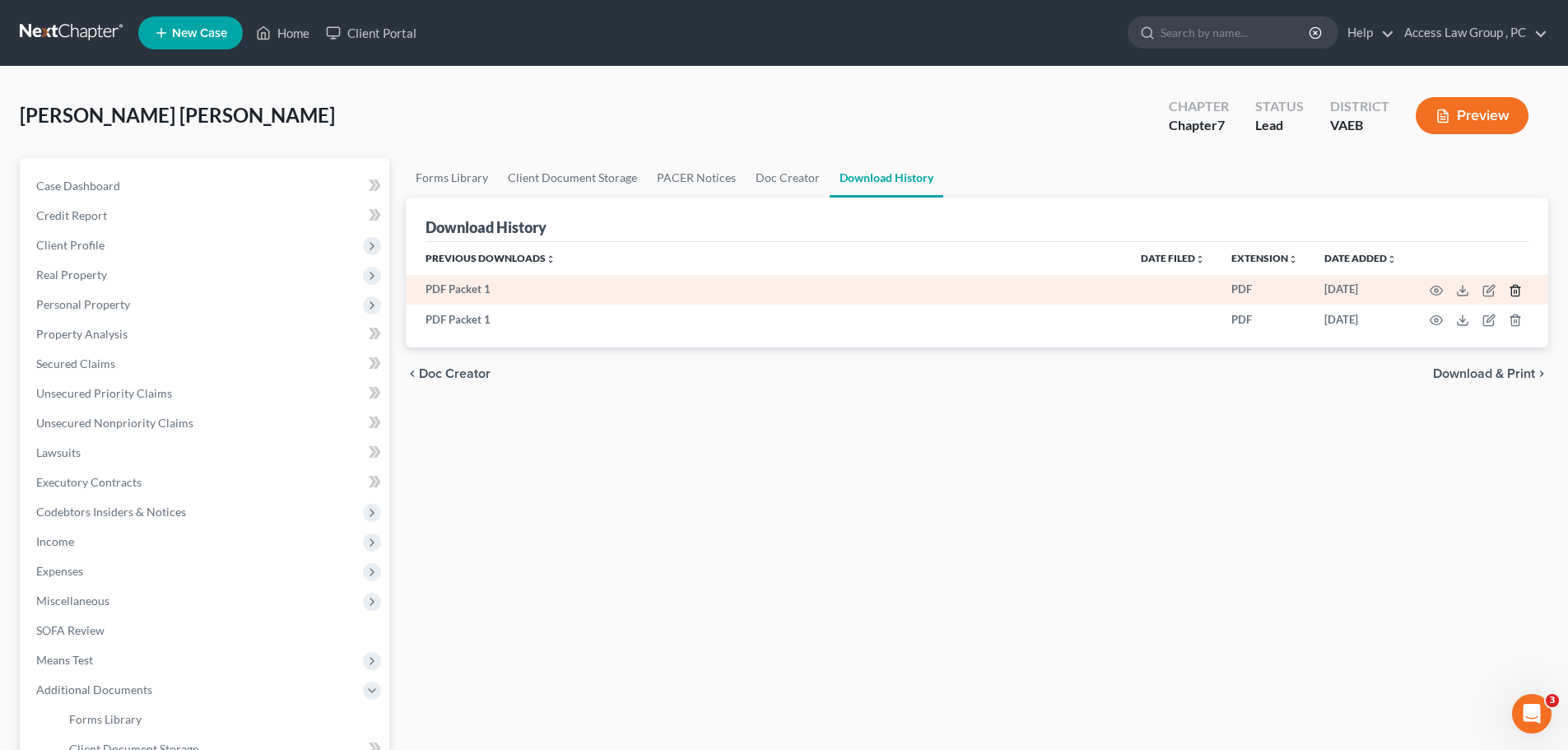
click at [752, 290] on icon "button" at bounding box center [1515, 291] width 13 height 13
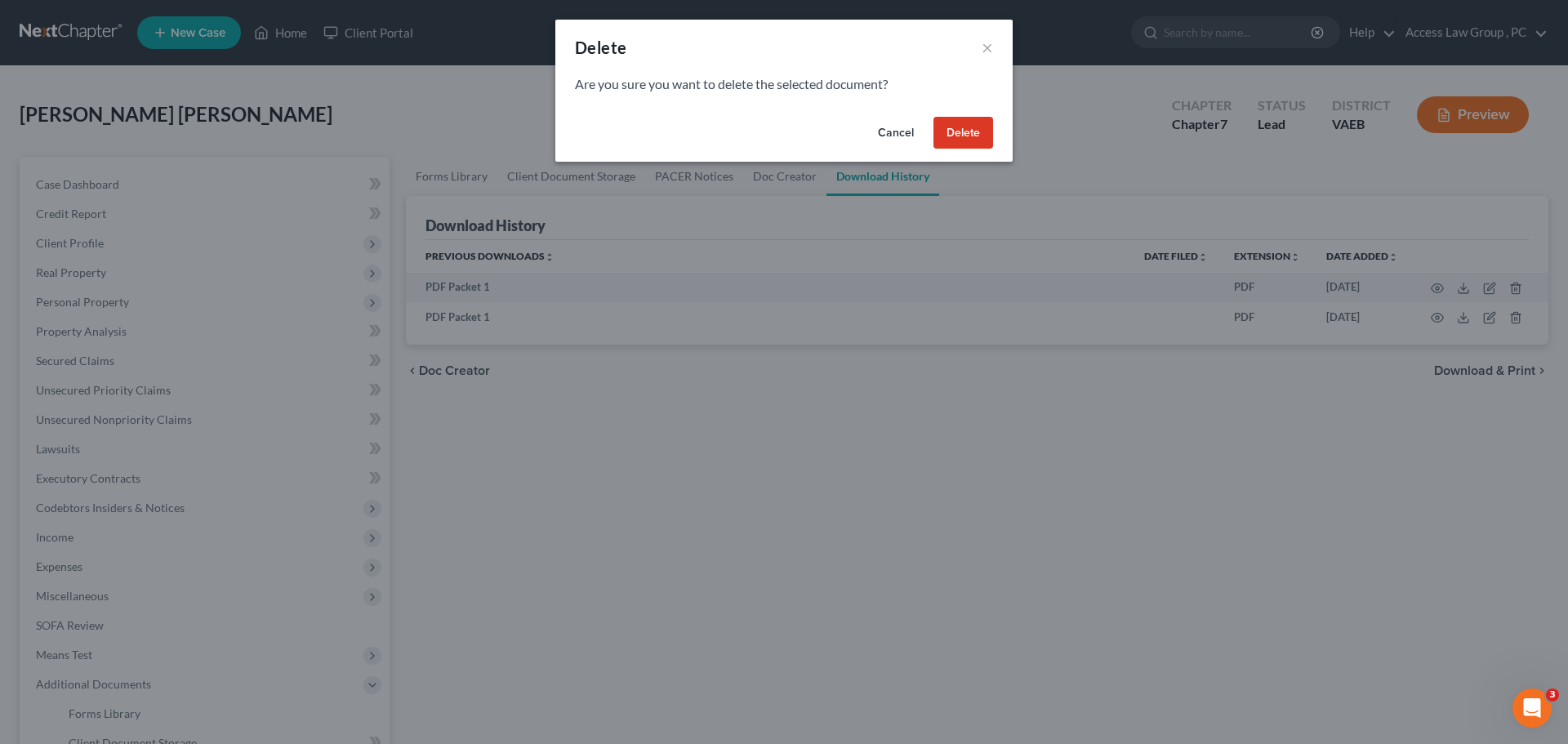
click at [746, 131] on button "Delete" at bounding box center [963, 132] width 60 height 33
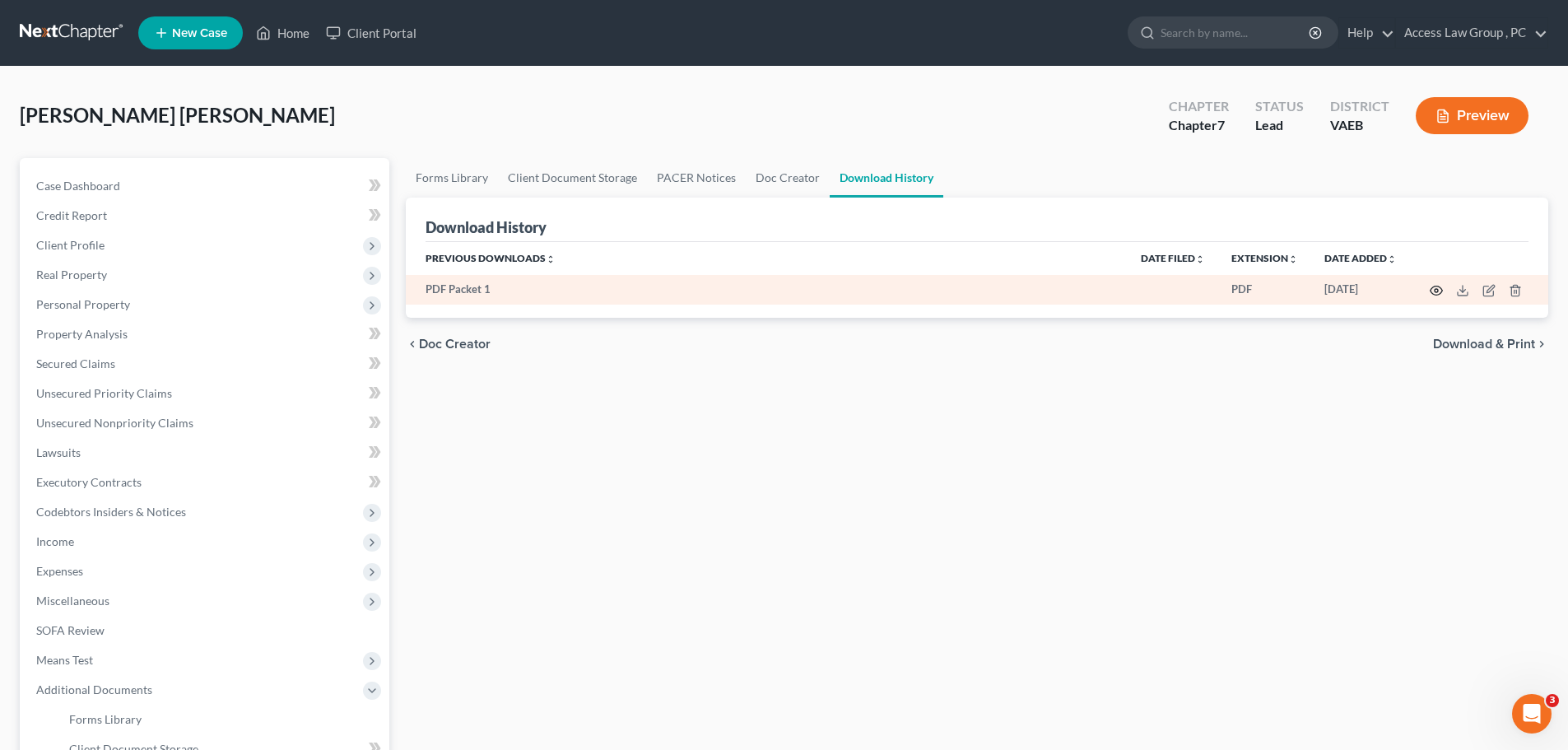
click at [752, 287] on icon "button" at bounding box center [1436, 291] width 13 height 13
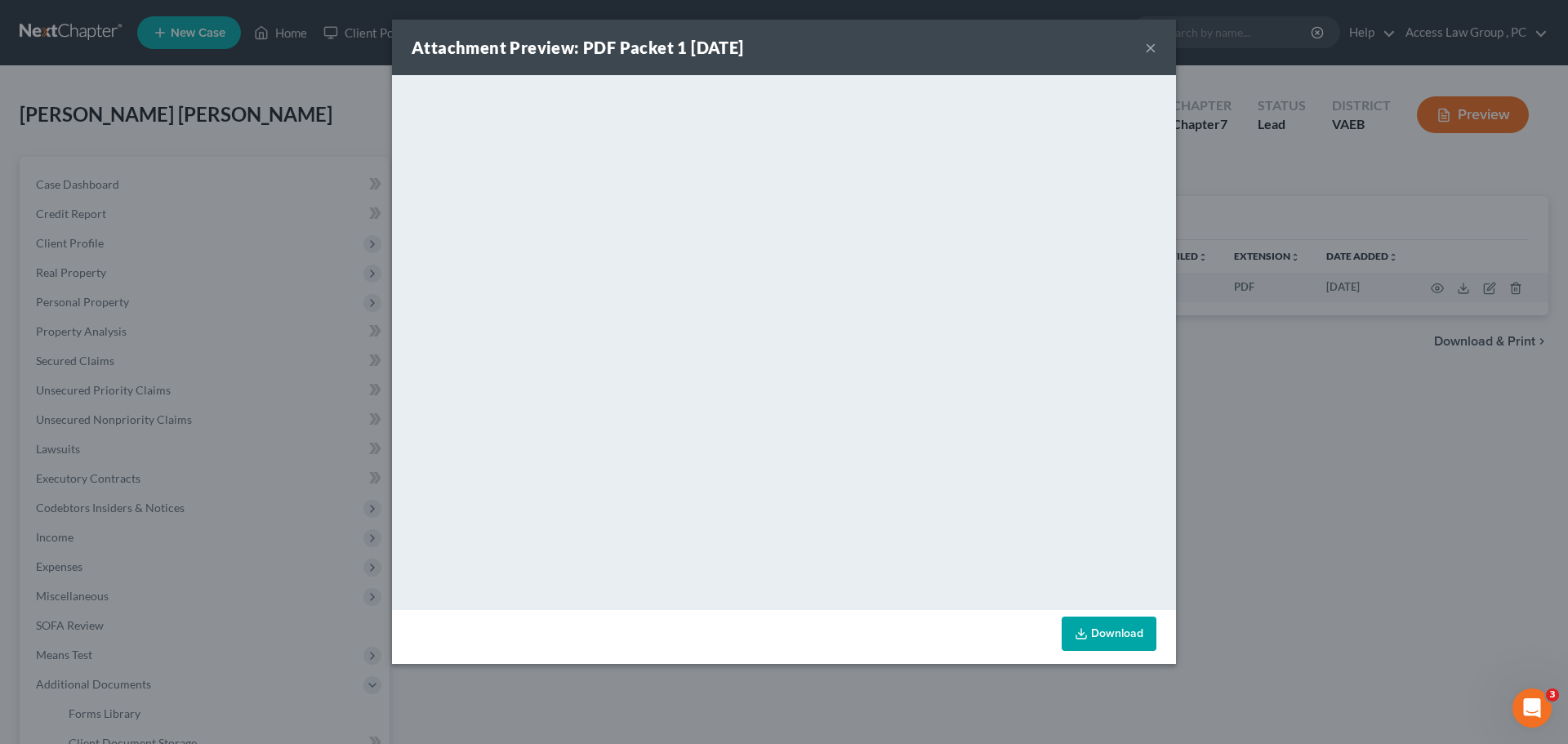
click at [746, 45] on button "×" at bounding box center [1150, 48] width 11 height 19
